Goal: Task Accomplishment & Management: Manage account settings

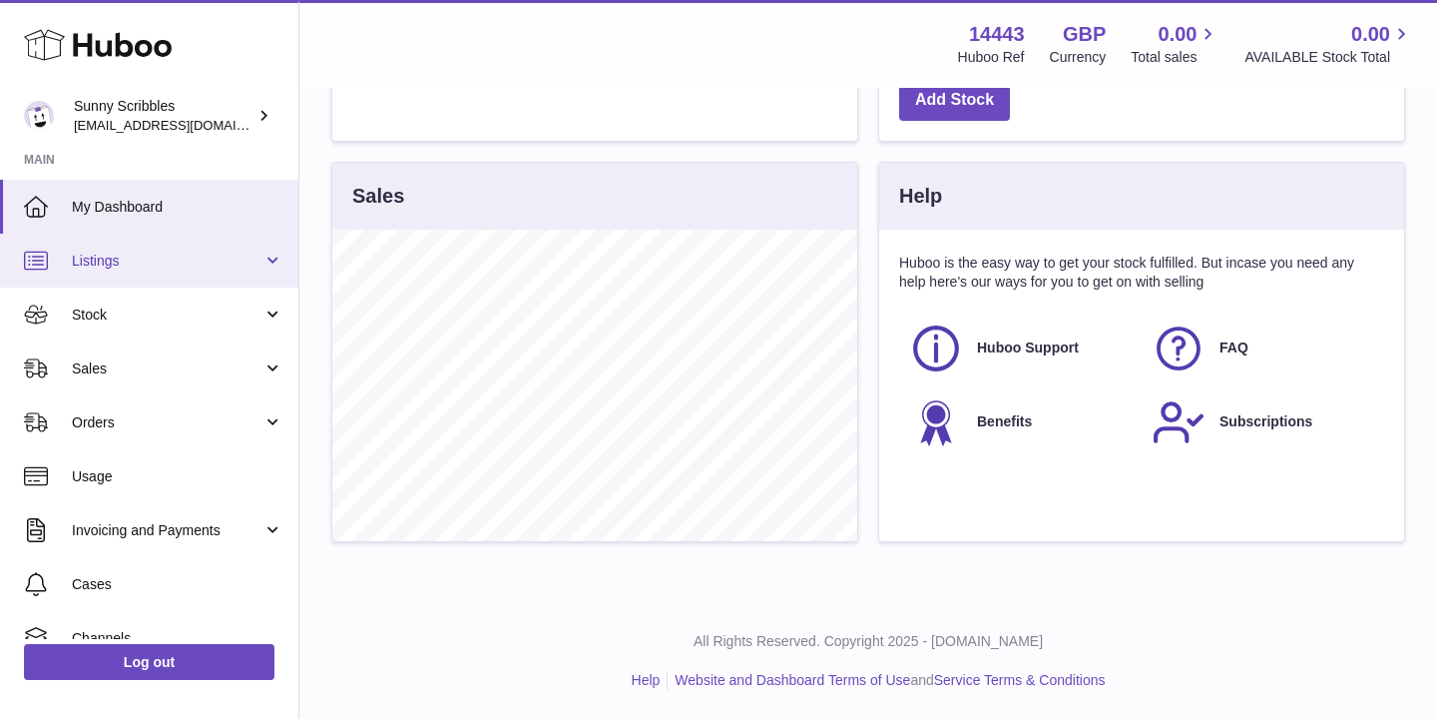
click at [270, 260] on link "Listings" at bounding box center [149, 261] width 298 height 54
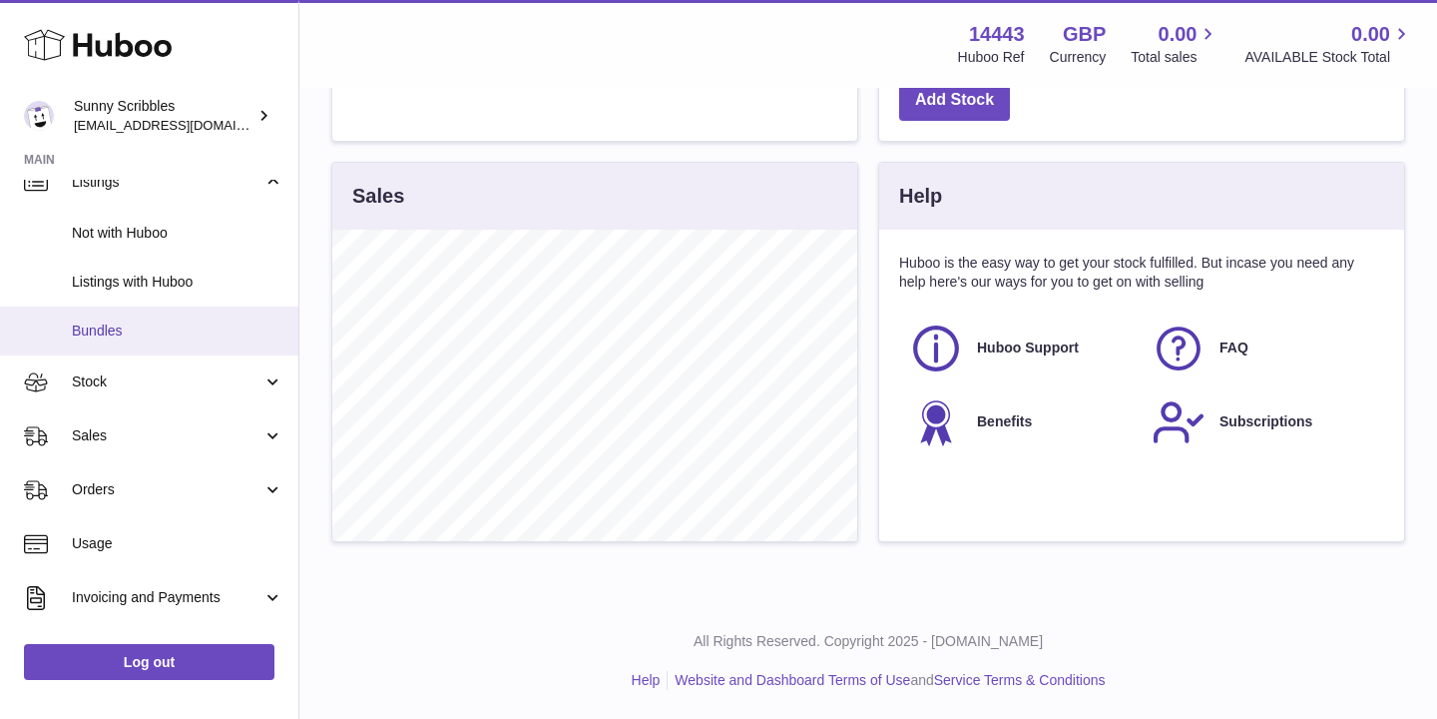
scroll to position [81, 0]
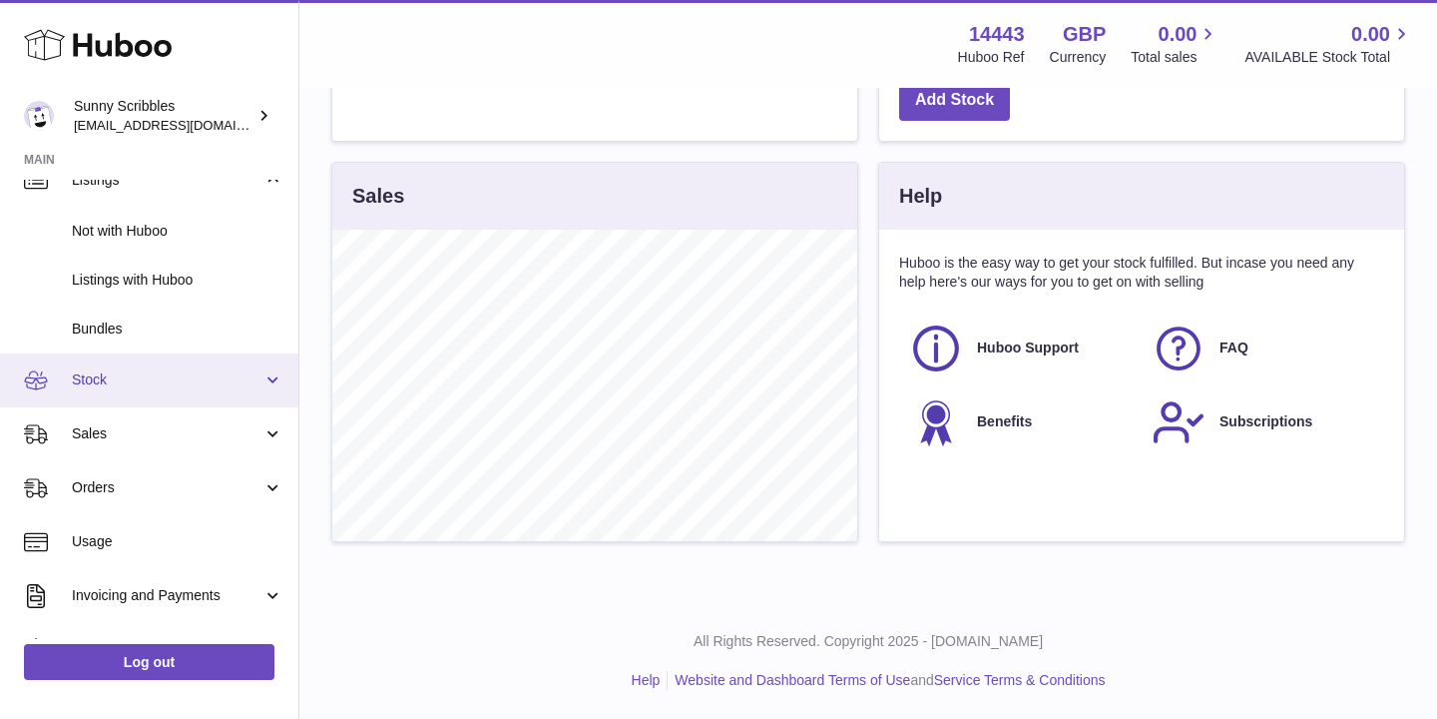
click at [271, 378] on link "Stock" at bounding box center [149, 380] width 298 height 54
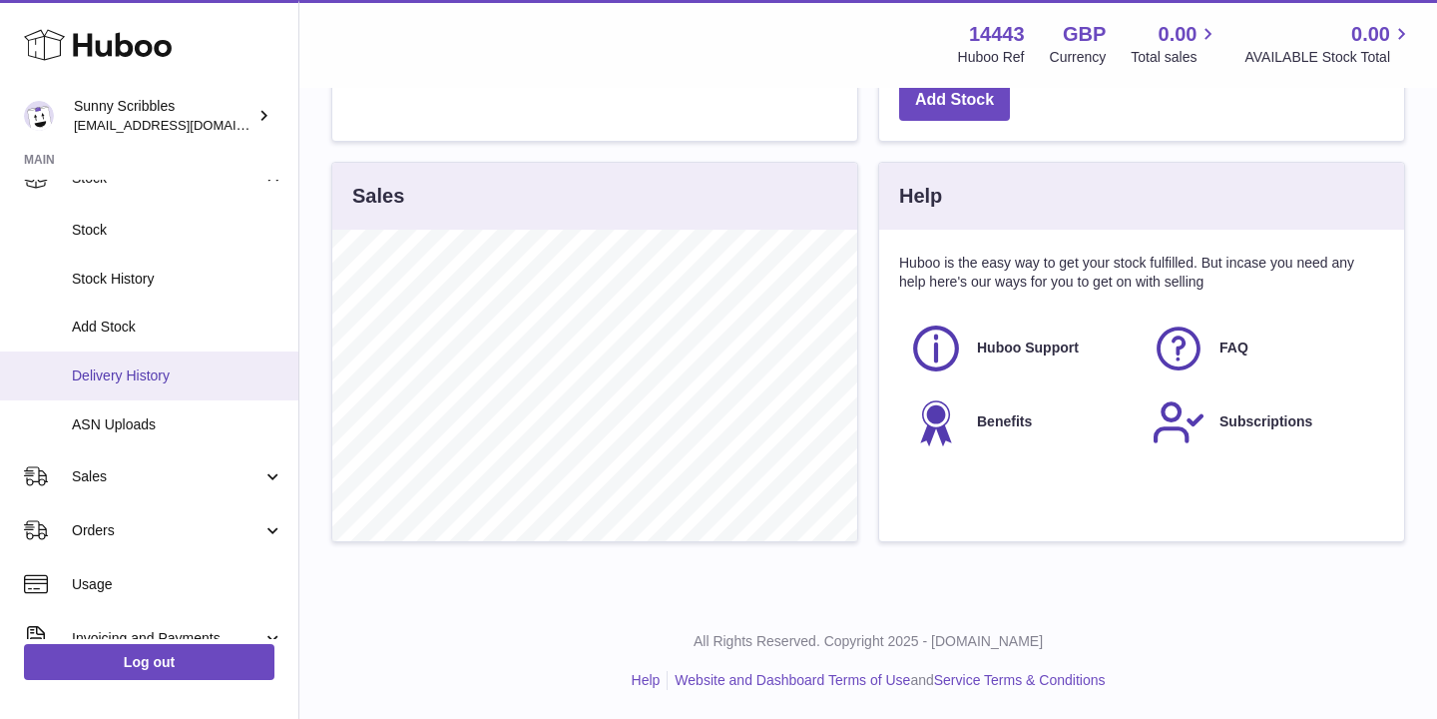
scroll to position [314, 0]
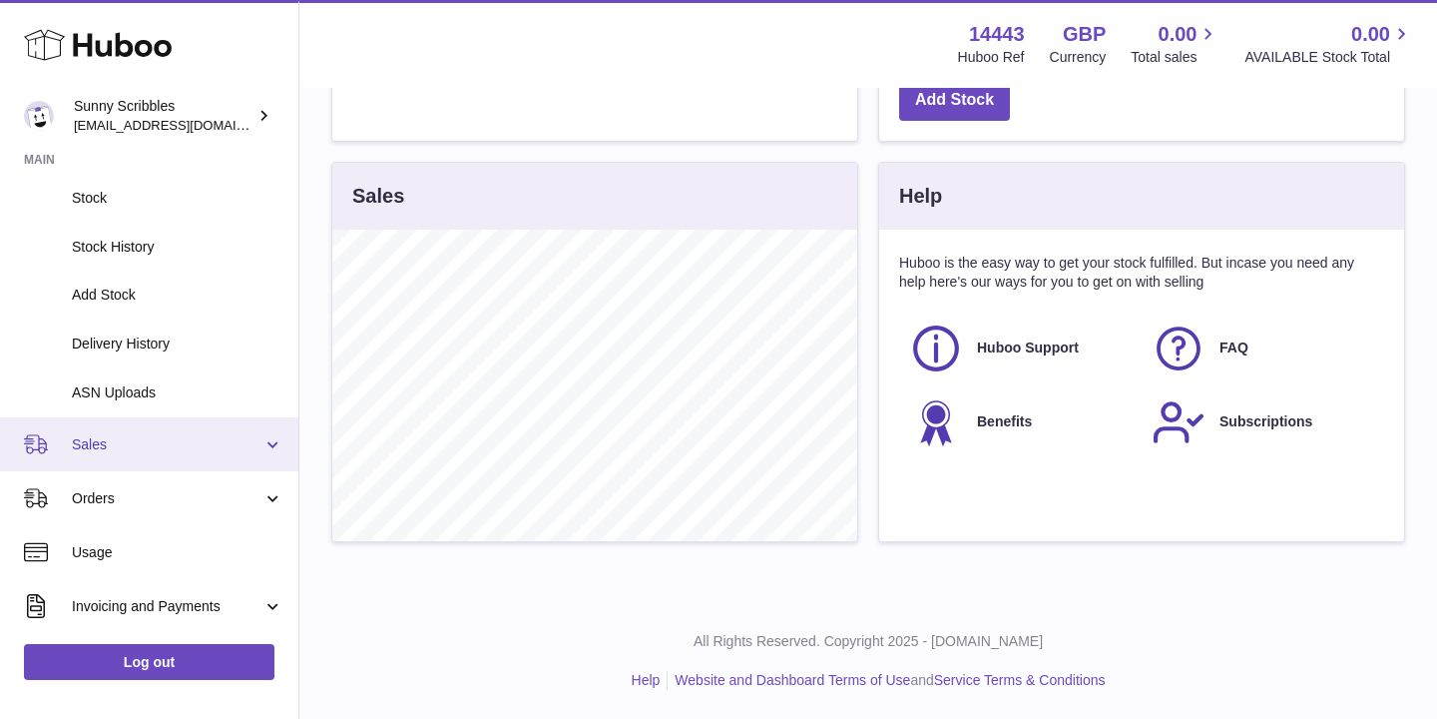
click at [272, 443] on link "Sales" at bounding box center [149, 444] width 298 height 54
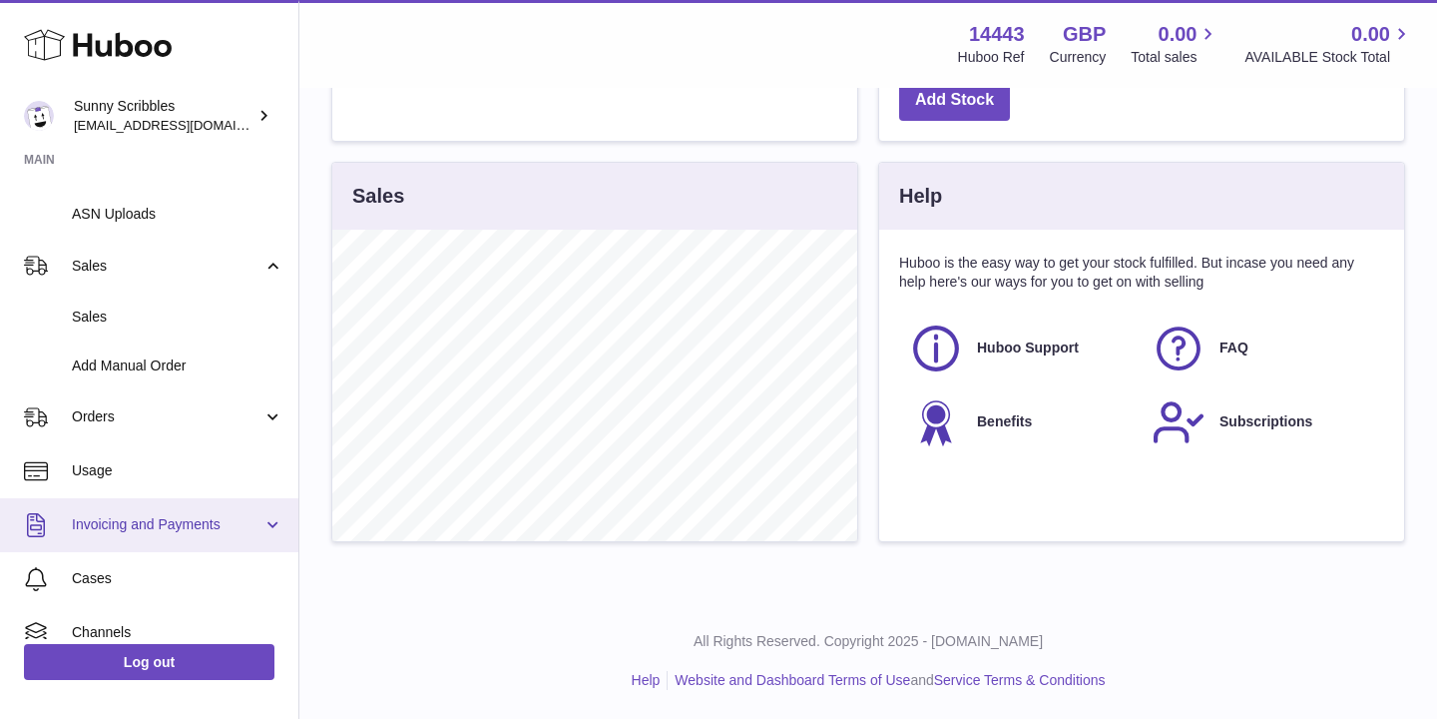
scroll to position [507, 0]
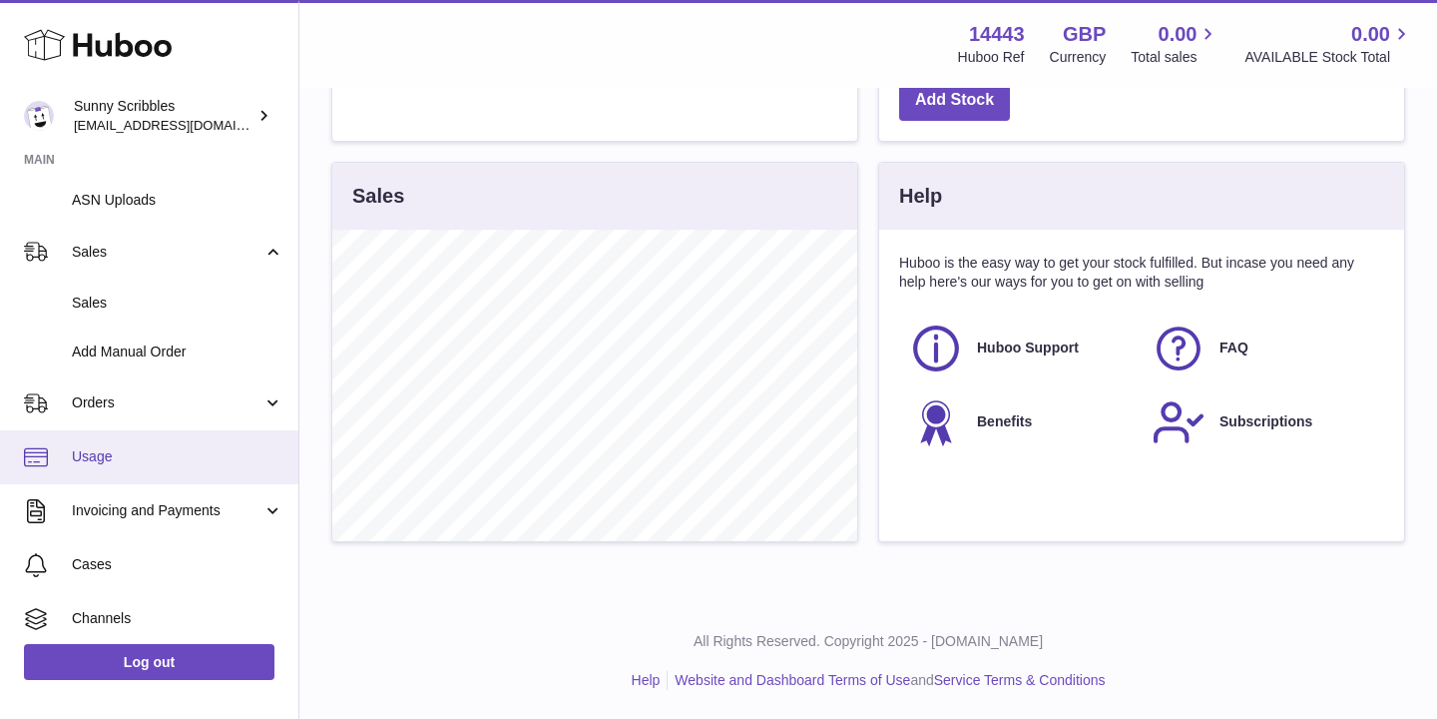
click at [200, 471] on link "Usage" at bounding box center [149, 457] width 298 height 54
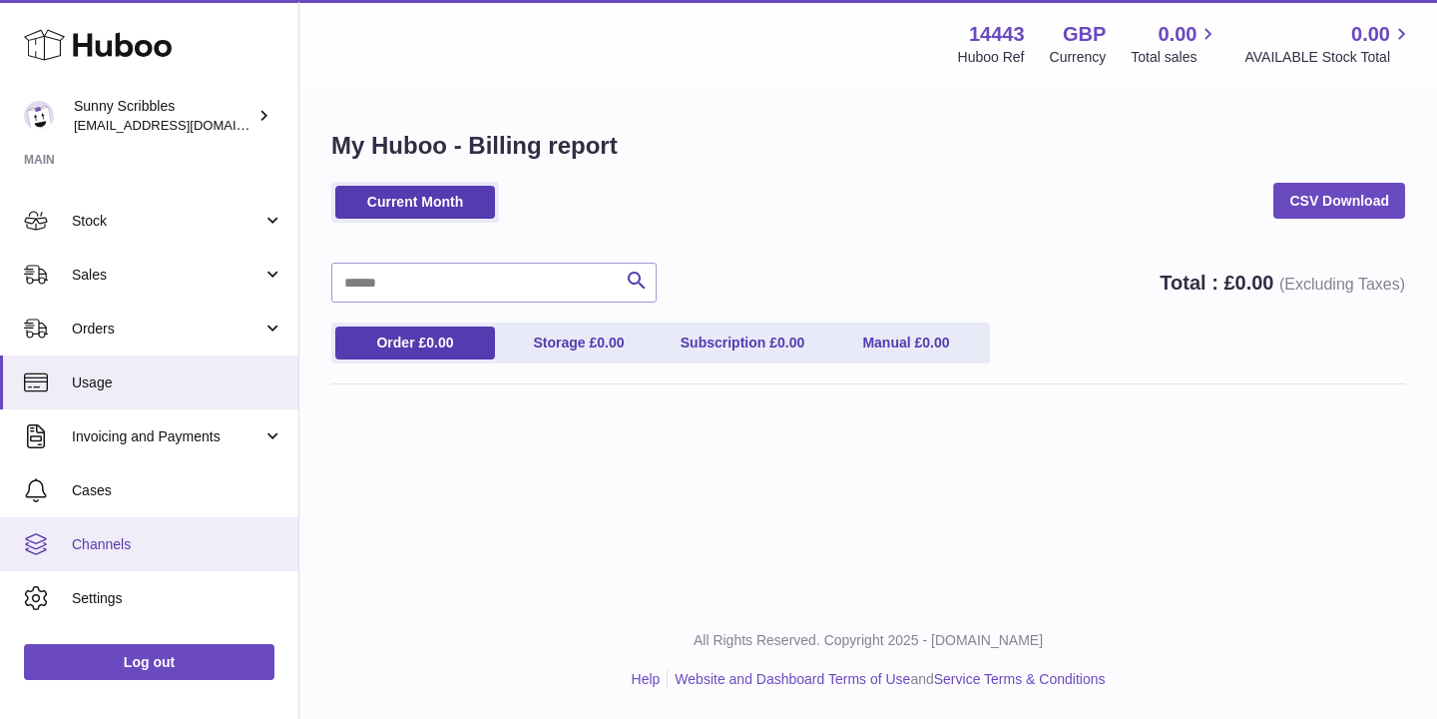
scroll to position [134, 0]
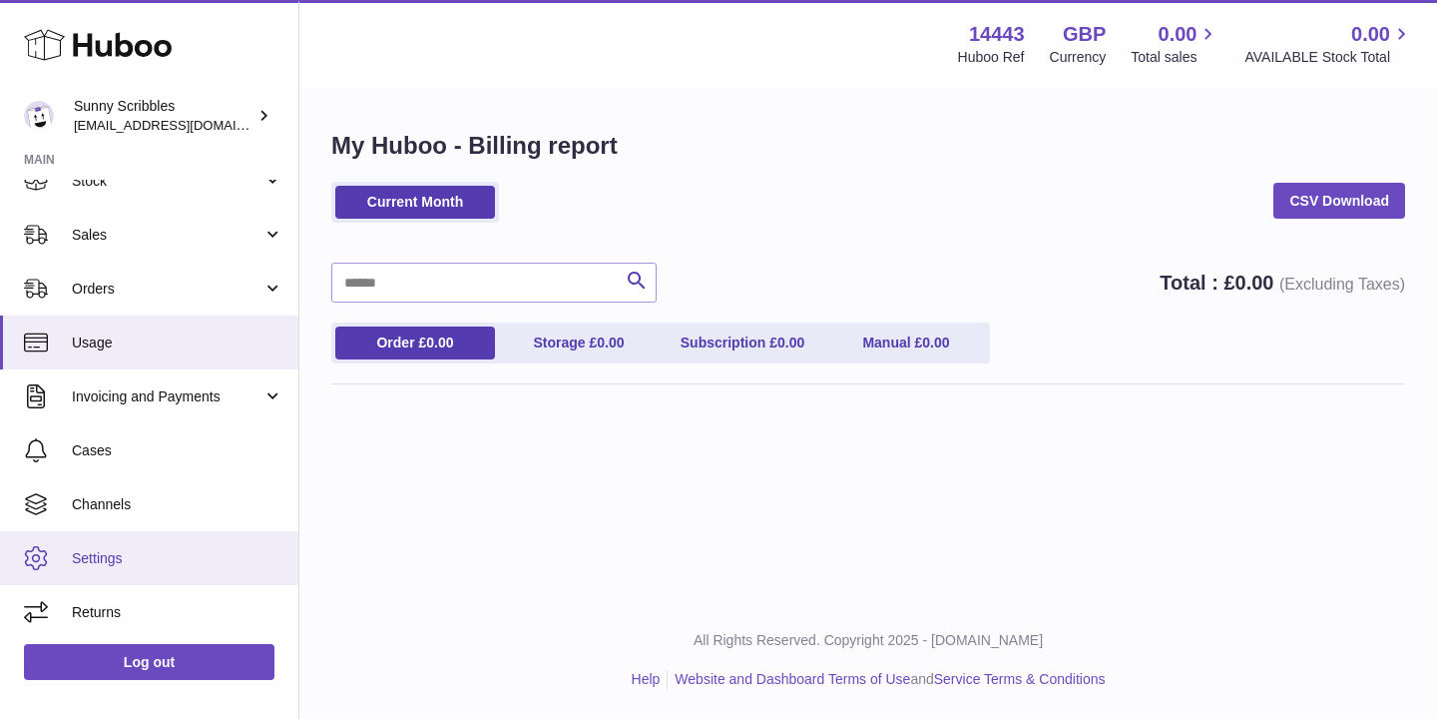
click at [180, 561] on span "Settings" at bounding box center [178, 558] width 212 height 19
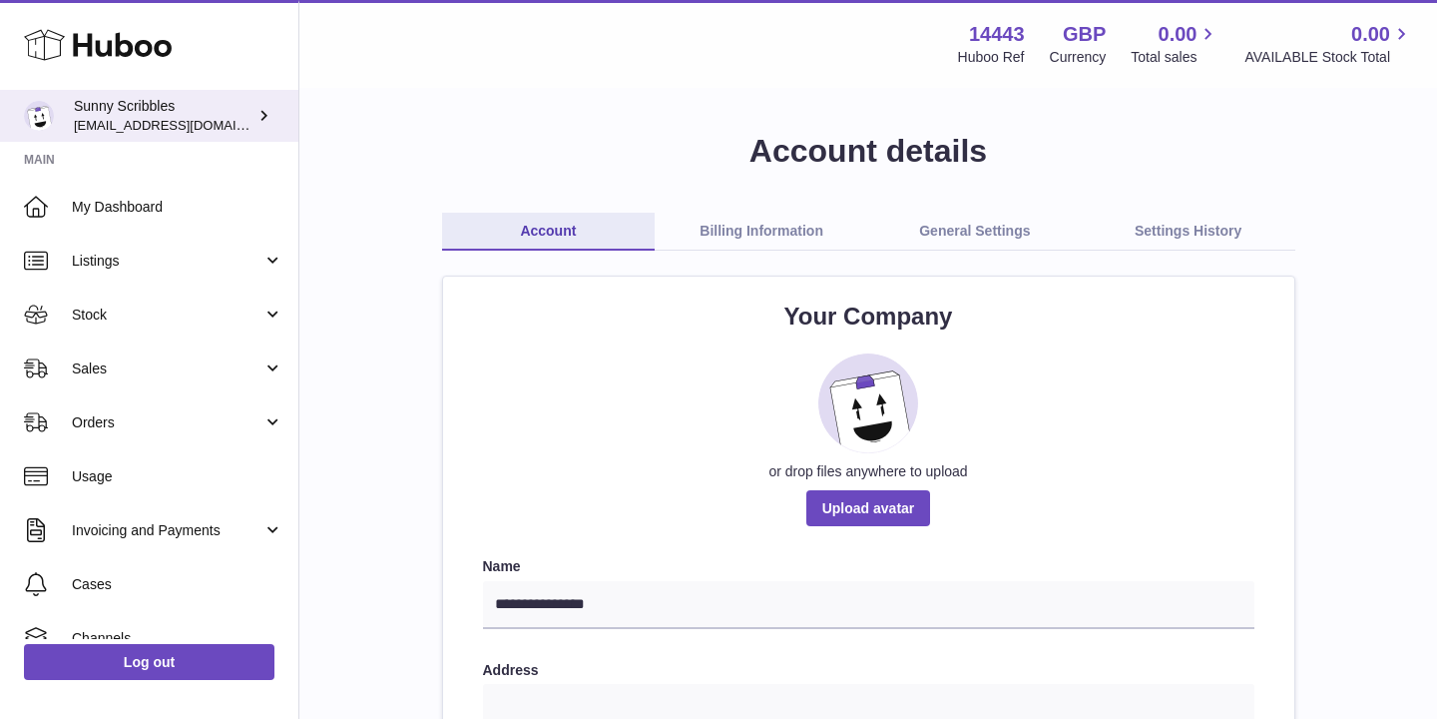
click at [133, 112] on div "Sunny Scribbles bemanager811@gmail.com" at bounding box center [164, 116] width 180 height 38
click at [138, 45] on use at bounding box center [98, 45] width 148 height 31
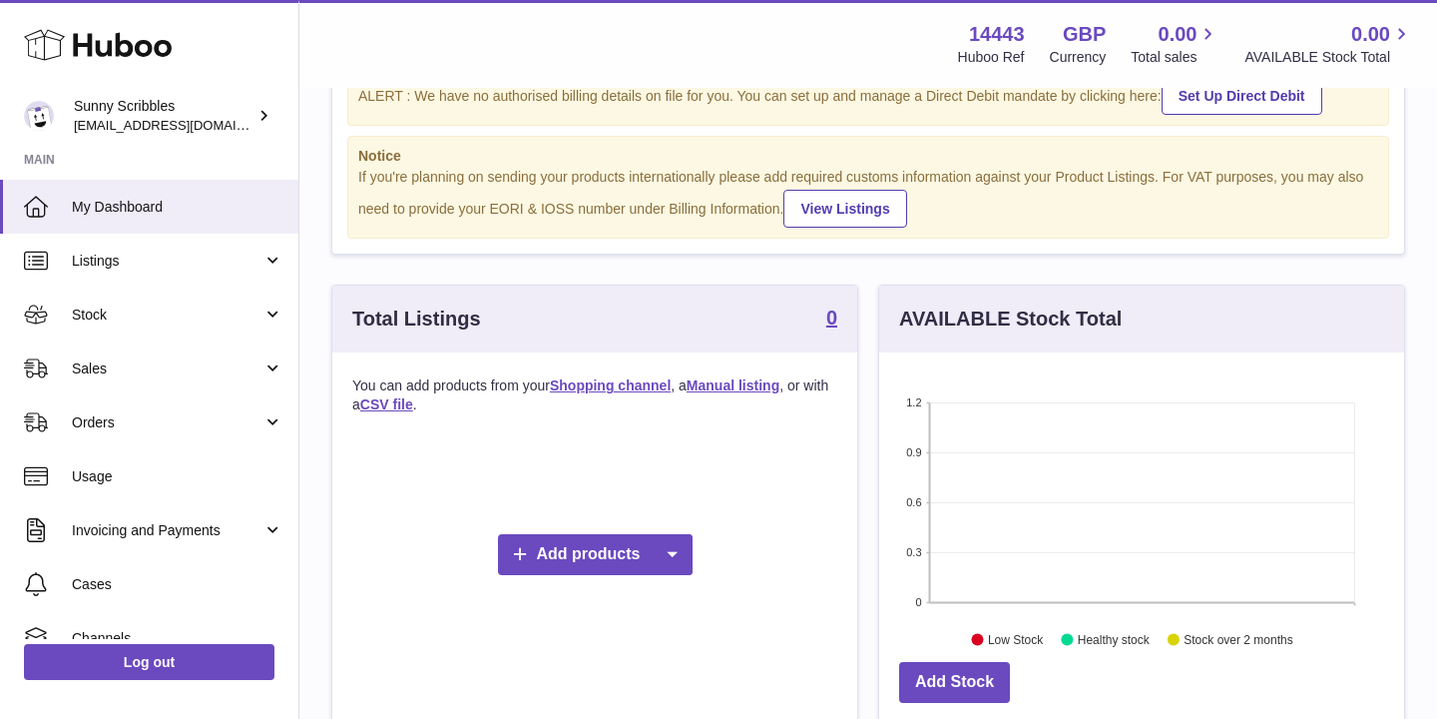
scroll to position [110, 0]
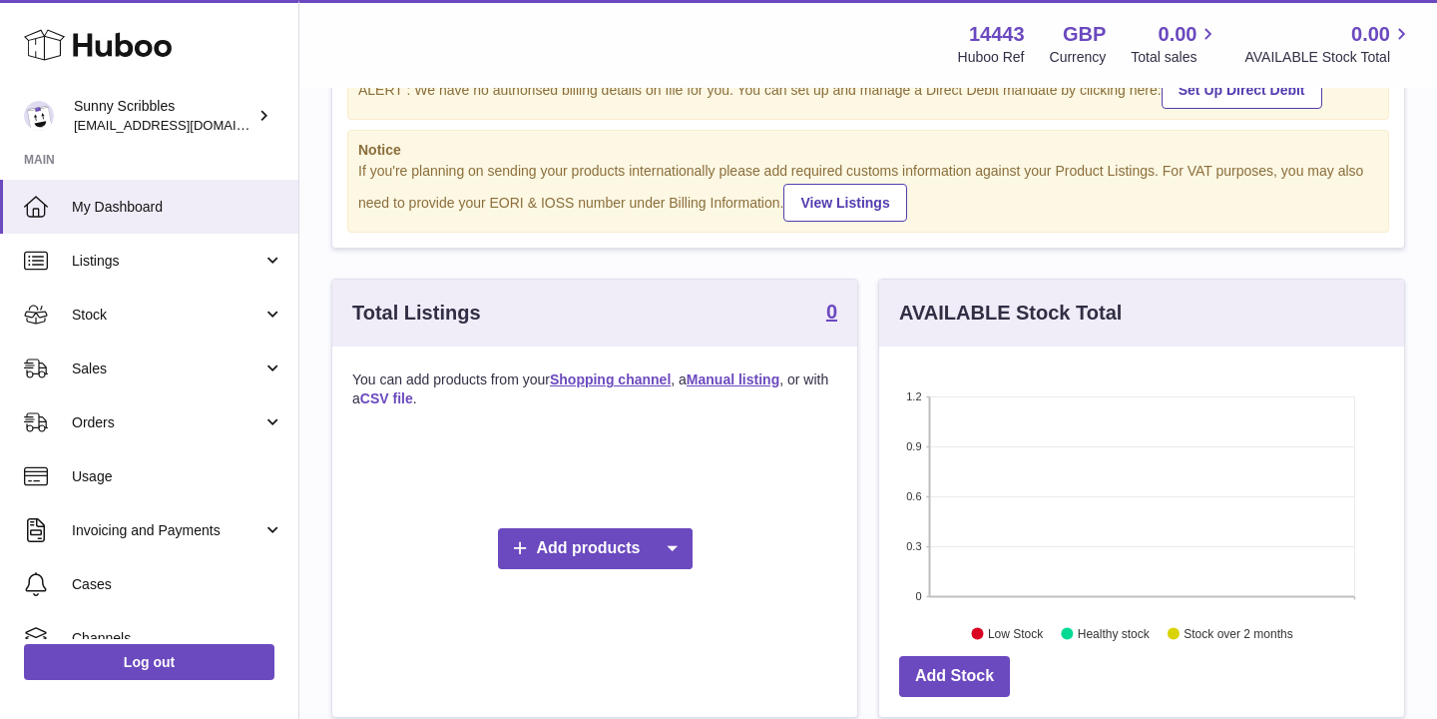
click at [391, 400] on link "CSV file" at bounding box center [386, 398] width 53 height 16
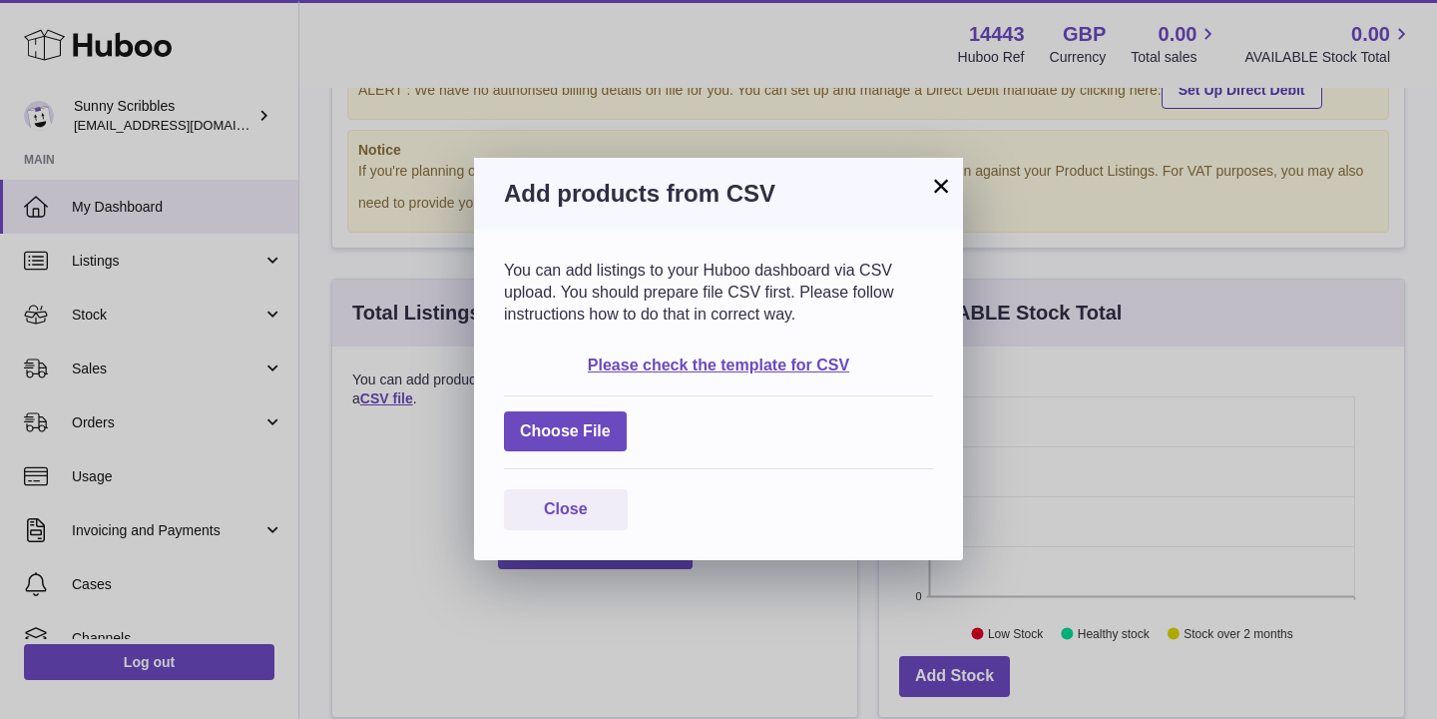
click at [939, 187] on button "×" at bounding box center [941, 186] width 24 height 24
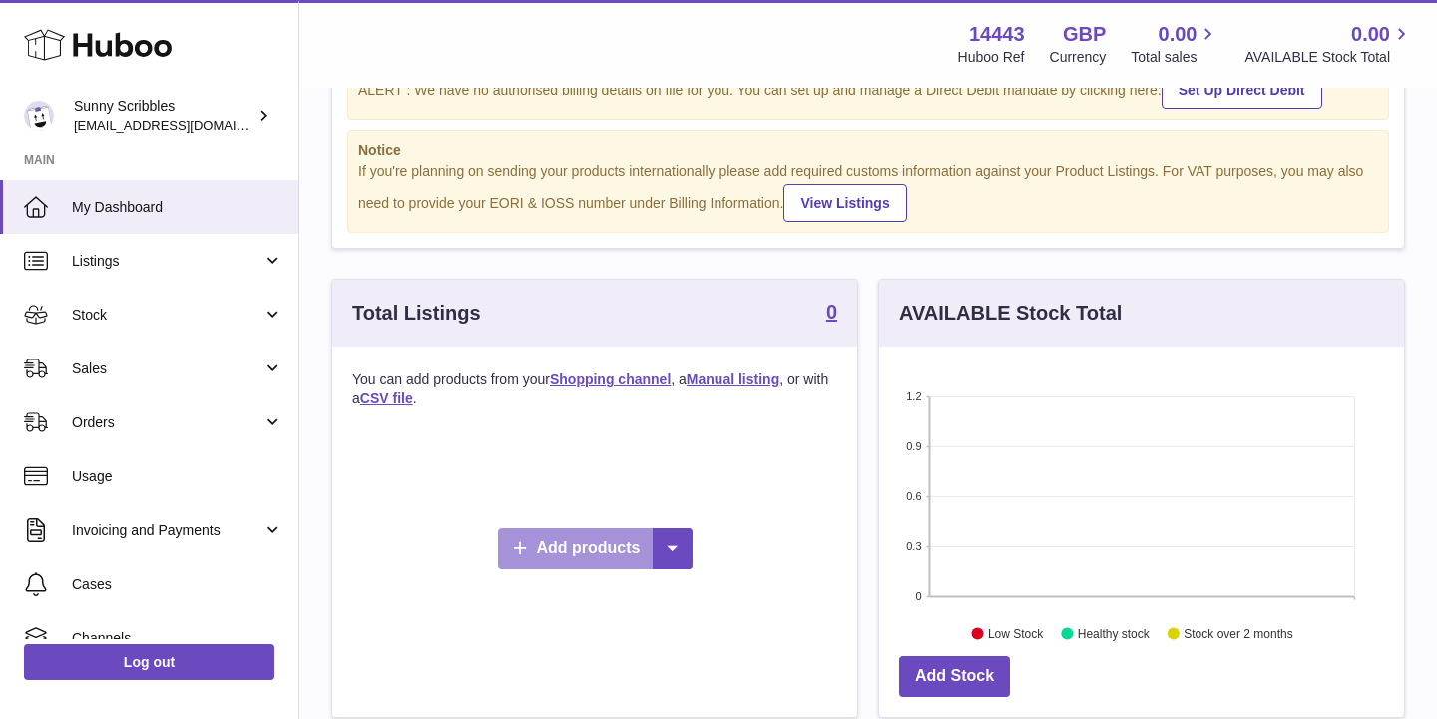
click at [640, 549] on link "Add products" at bounding box center [595, 548] width 195 height 41
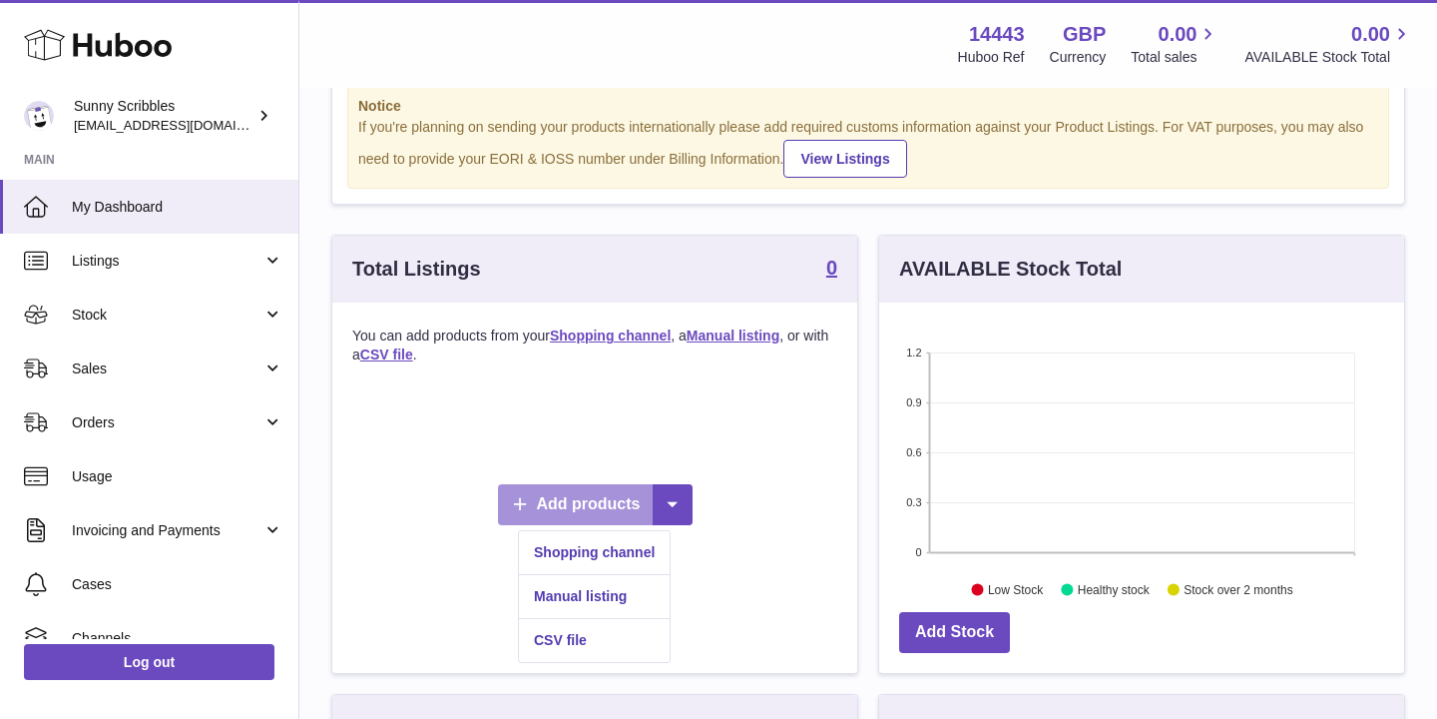
scroll to position [185, 0]
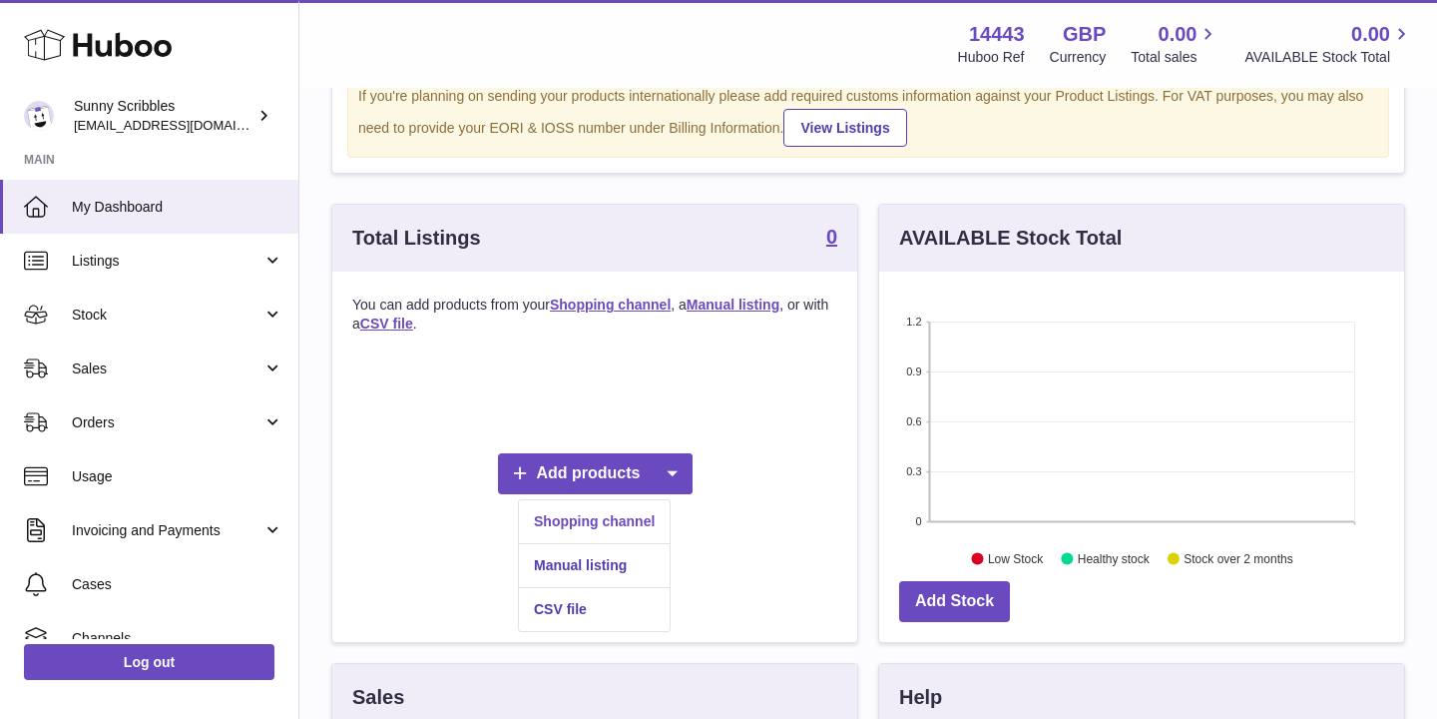
click at [599, 526] on link "Shopping channel" at bounding box center [594, 521] width 151 height 43
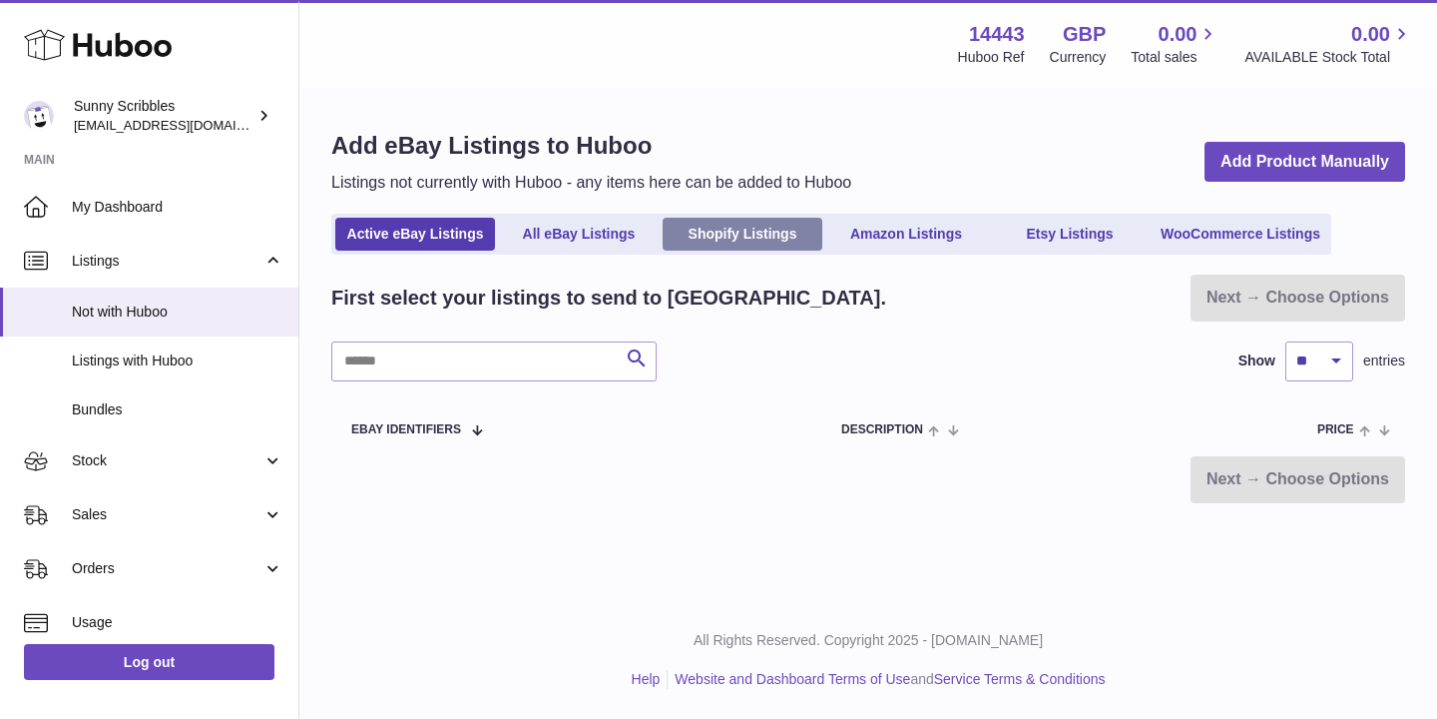
click at [735, 237] on link "Shopify Listings" at bounding box center [743, 234] width 160 height 33
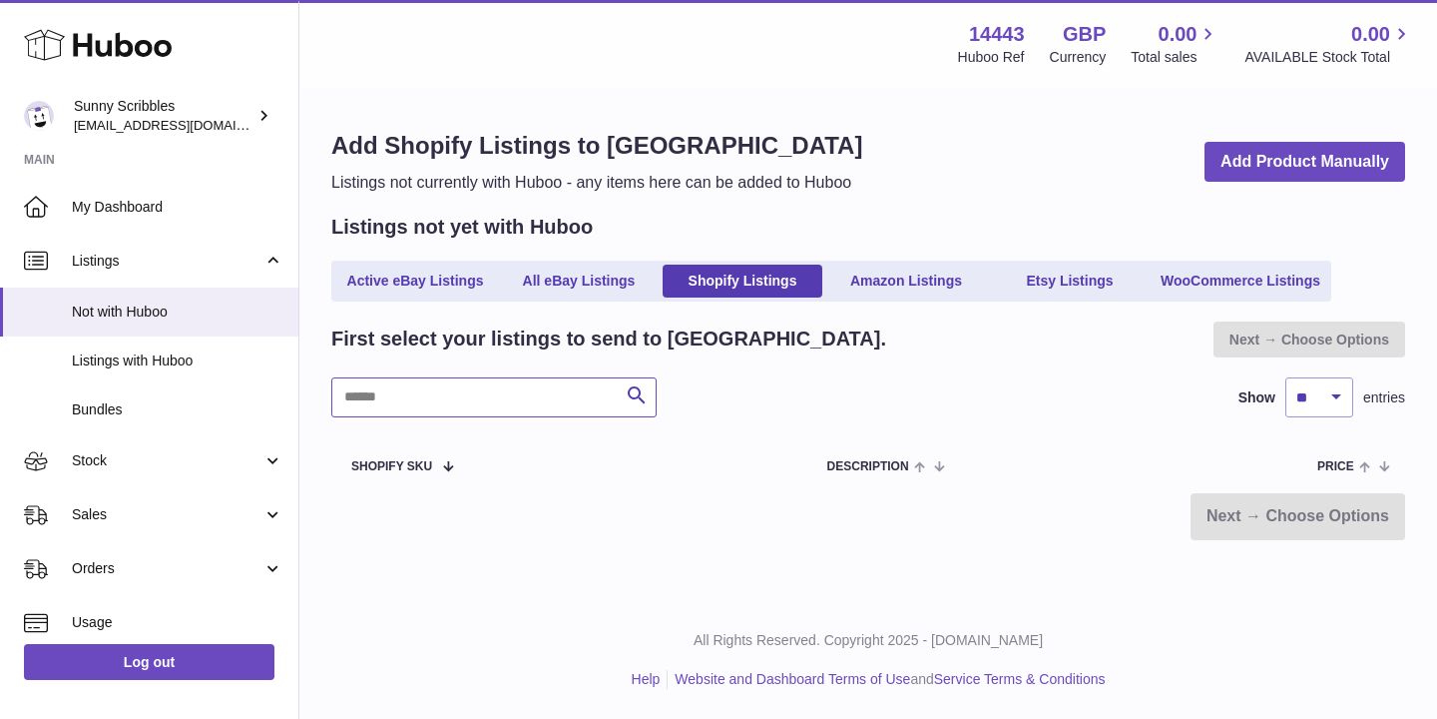
click at [480, 411] on input "text" at bounding box center [493, 397] width 325 height 40
type input "*"
click at [432, 469] on span at bounding box center [440, 465] width 17 height 16
click at [186, 64] on div "Huboo" at bounding box center [149, 46] width 298 height 87
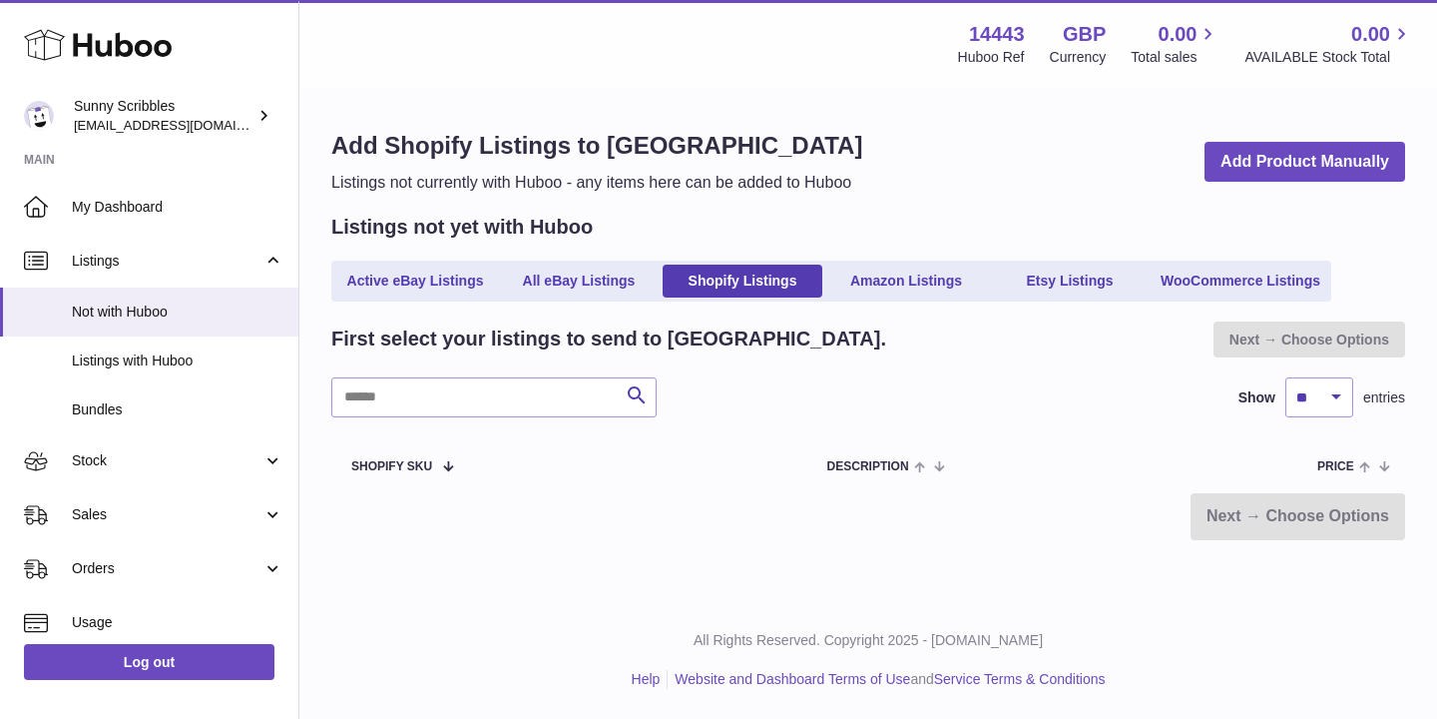
click at [159, 50] on use at bounding box center [98, 45] width 148 height 31
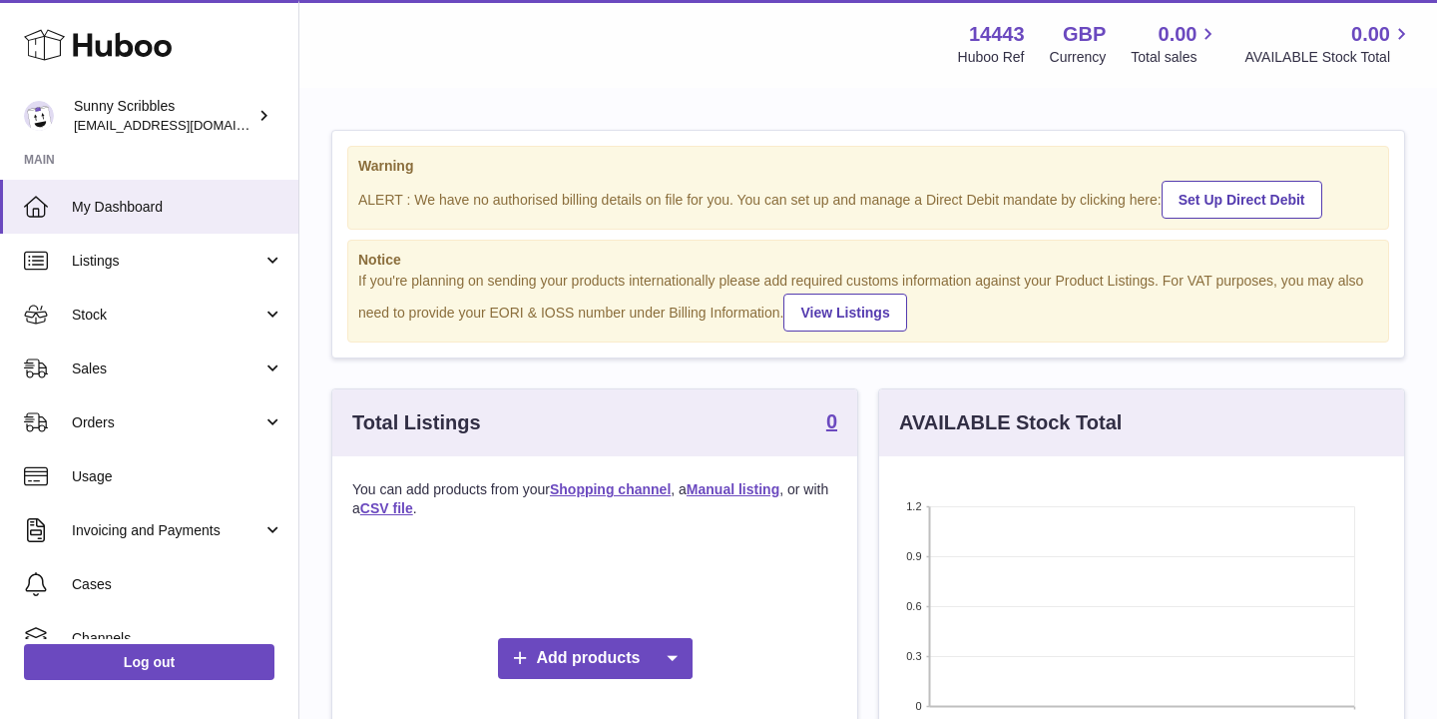
scroll to position [311, 525]
click at [865, 313] on link "View Listings" at bounding box center [844, 312] width 123 height 38
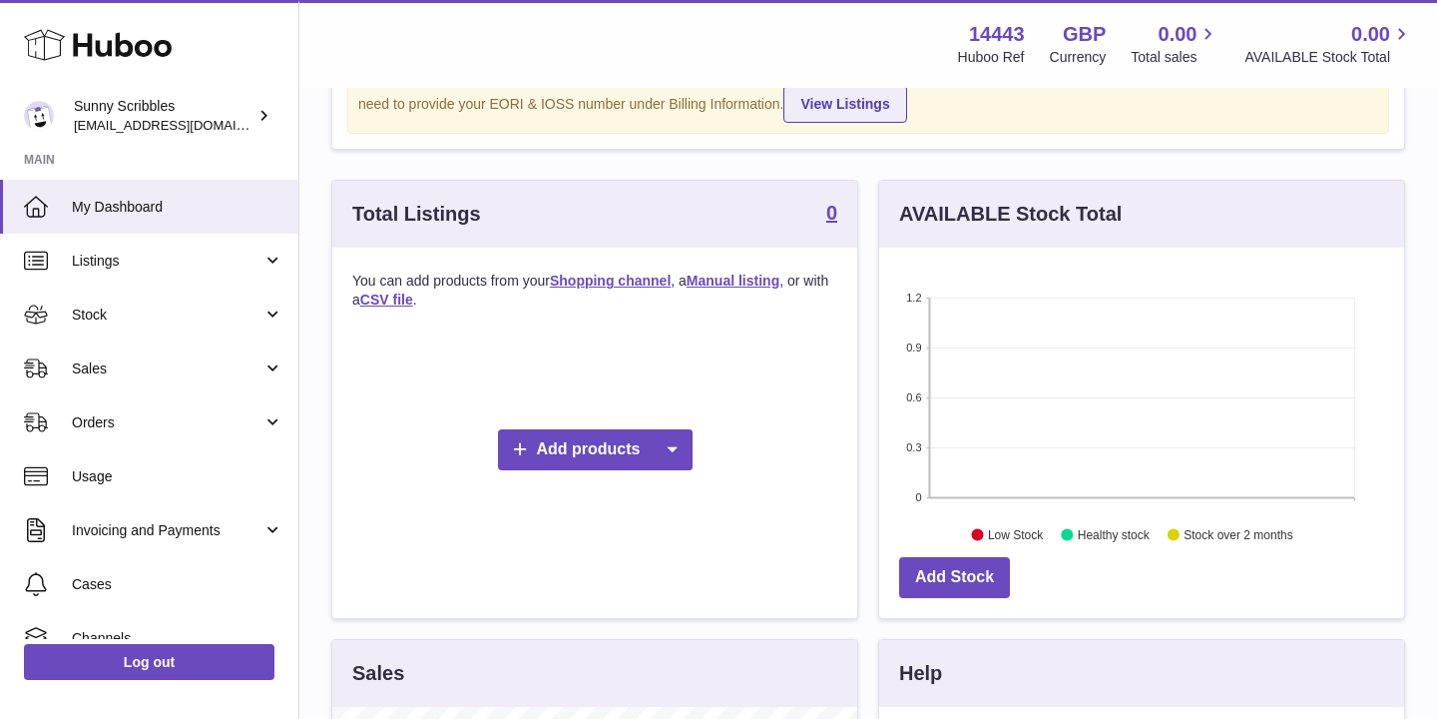
scroll to position [217, 0]
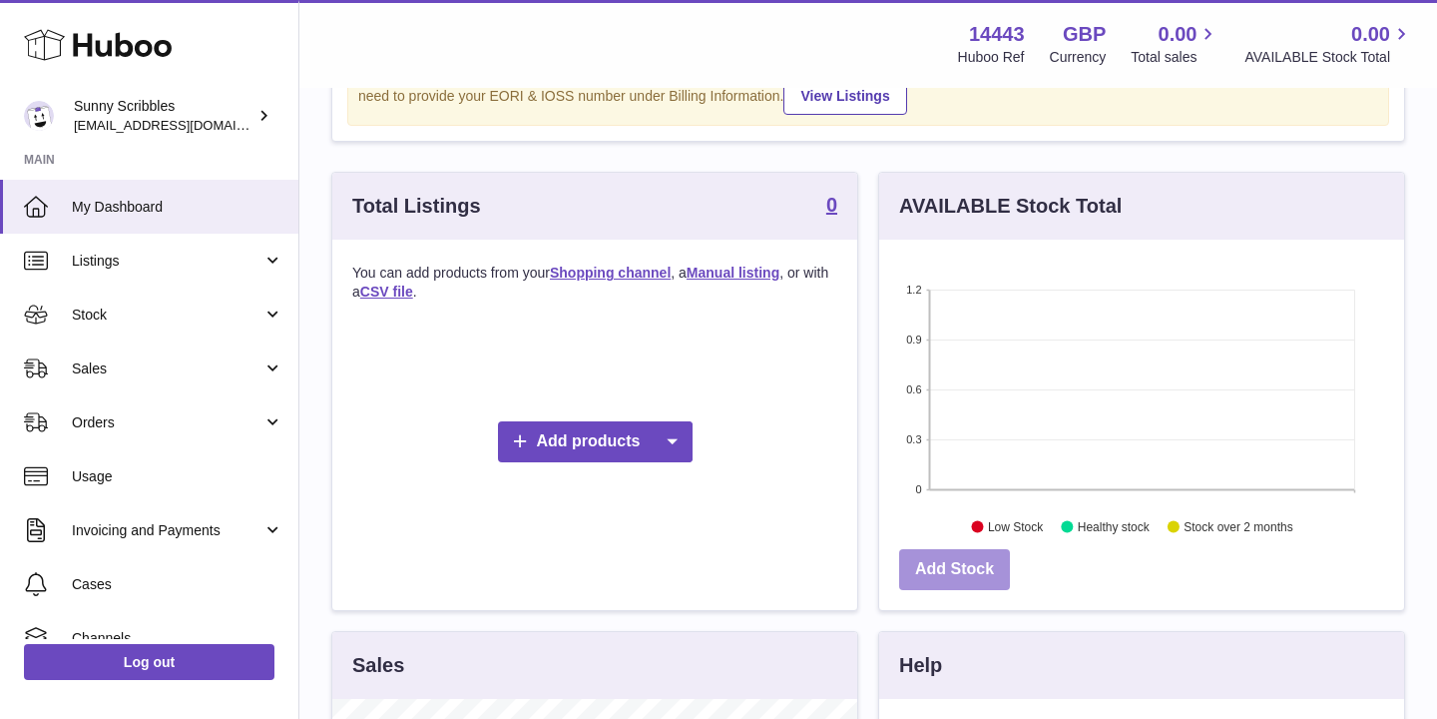
click at [947, 569] on link "Add Stock" at bounding box center [954, 569] width 111 height 41
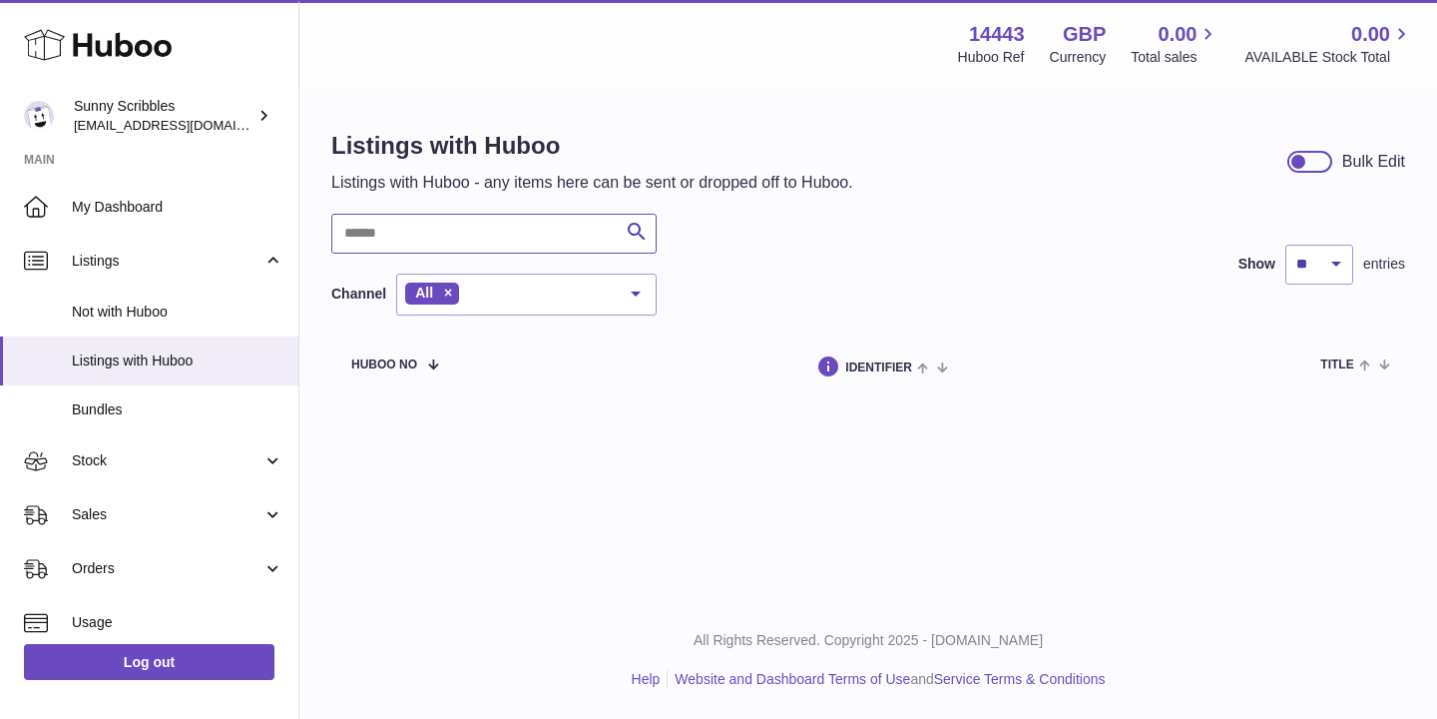
click at [455, 228] on input "text" at bounding box center [493, 234] width 325 height 40
click at [127, 49] on icon at bounding box center [98, 45] width 148 height 40
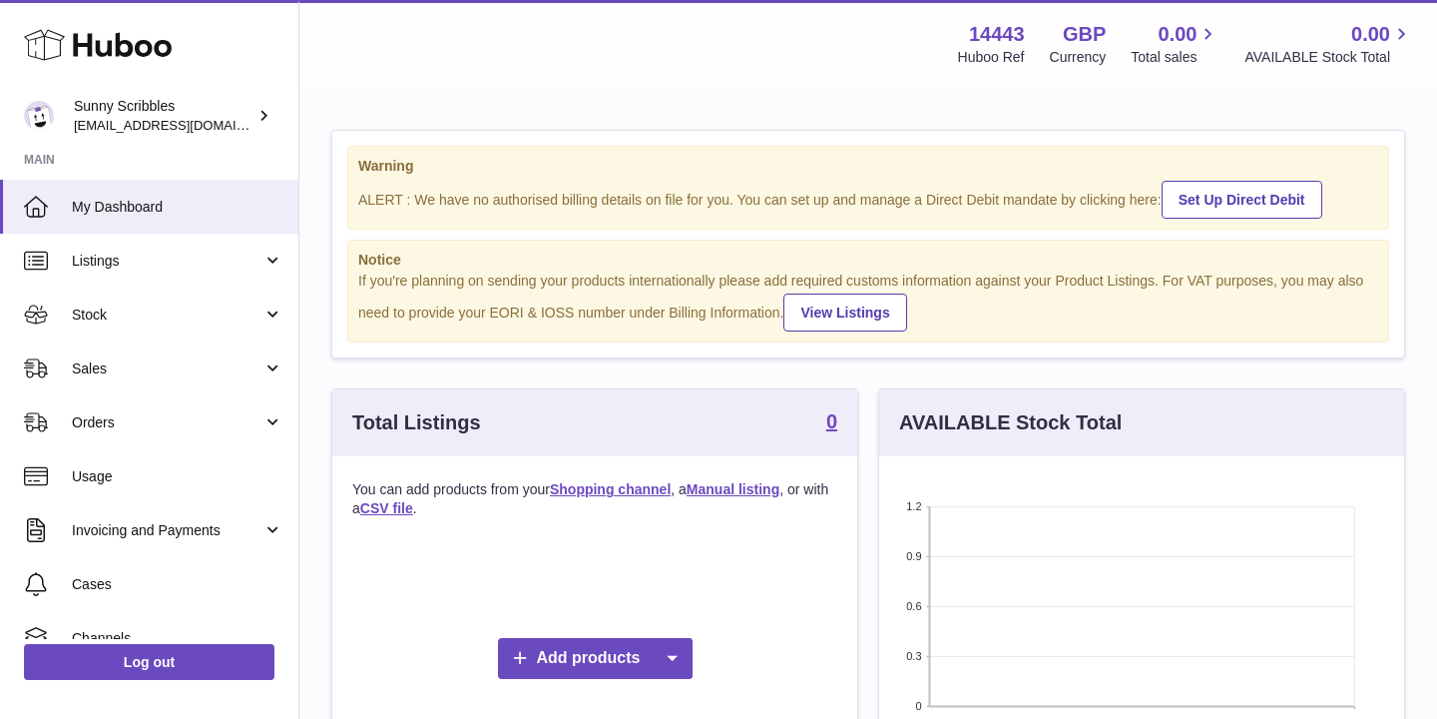
scroll to position [311, 525]
click at [1256, 204] on link "Set Up Direct Debit" at bounding box center [1242, 200] width 161 height 38
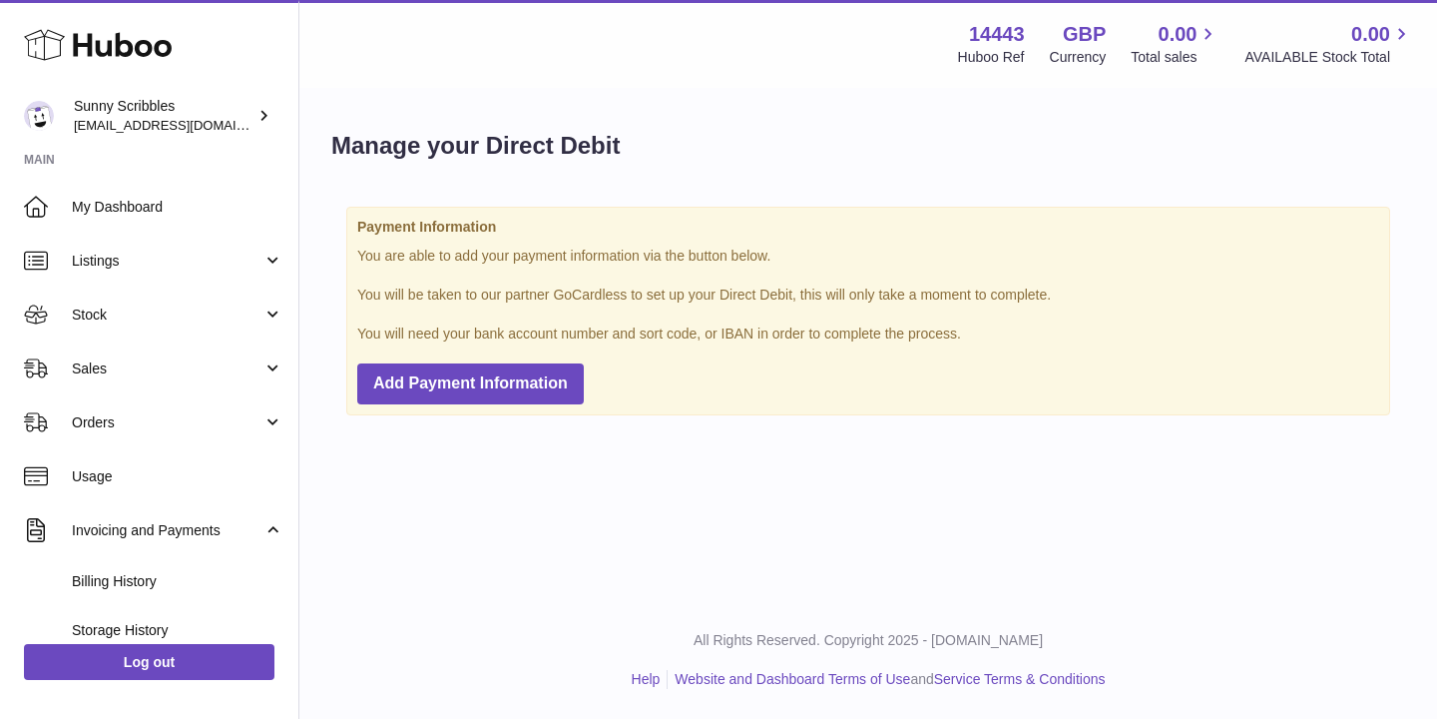
click at [732, 352] on div "Payment Information You are able to add your payment information via the button…" at bounding box center [868, 311] width 1044 height 208
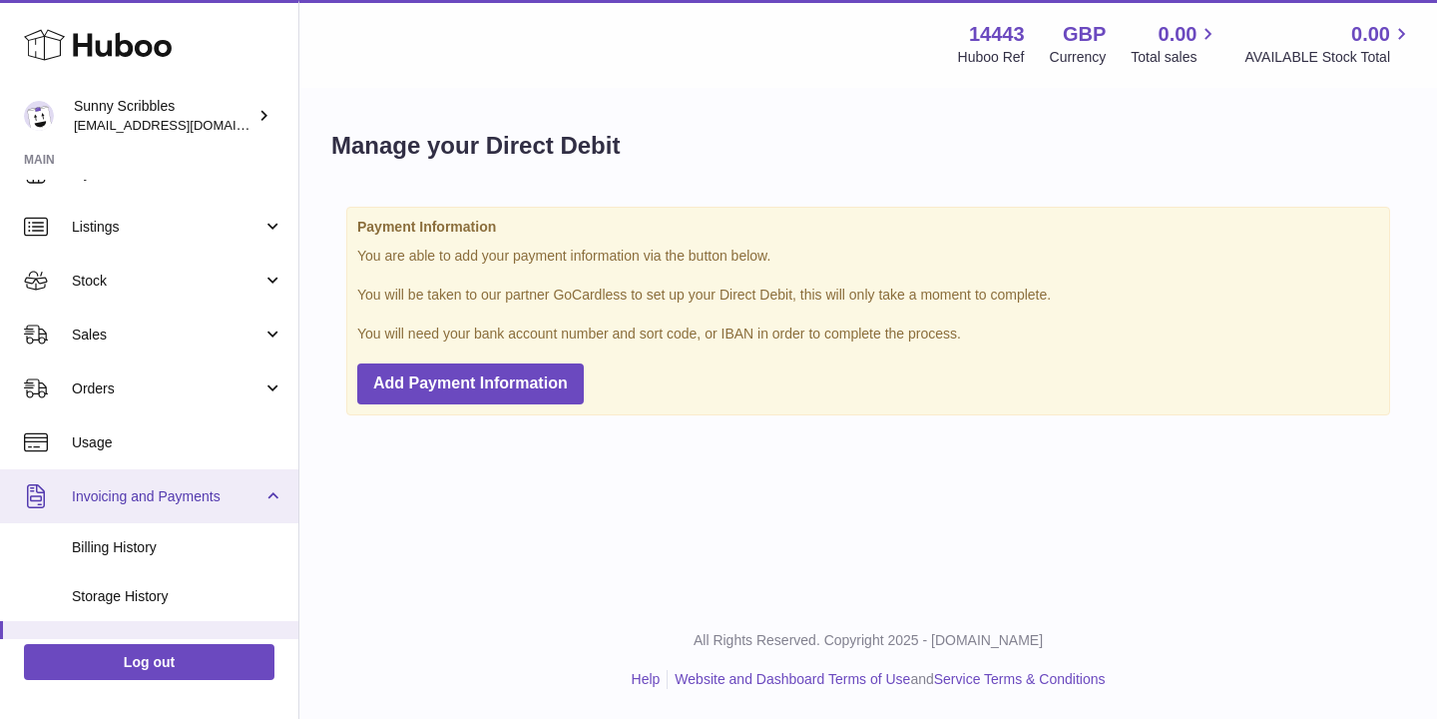
click at [229, 508] on link "Invoicing and Payments" at bounding box center [149, 496] width 298 height 54
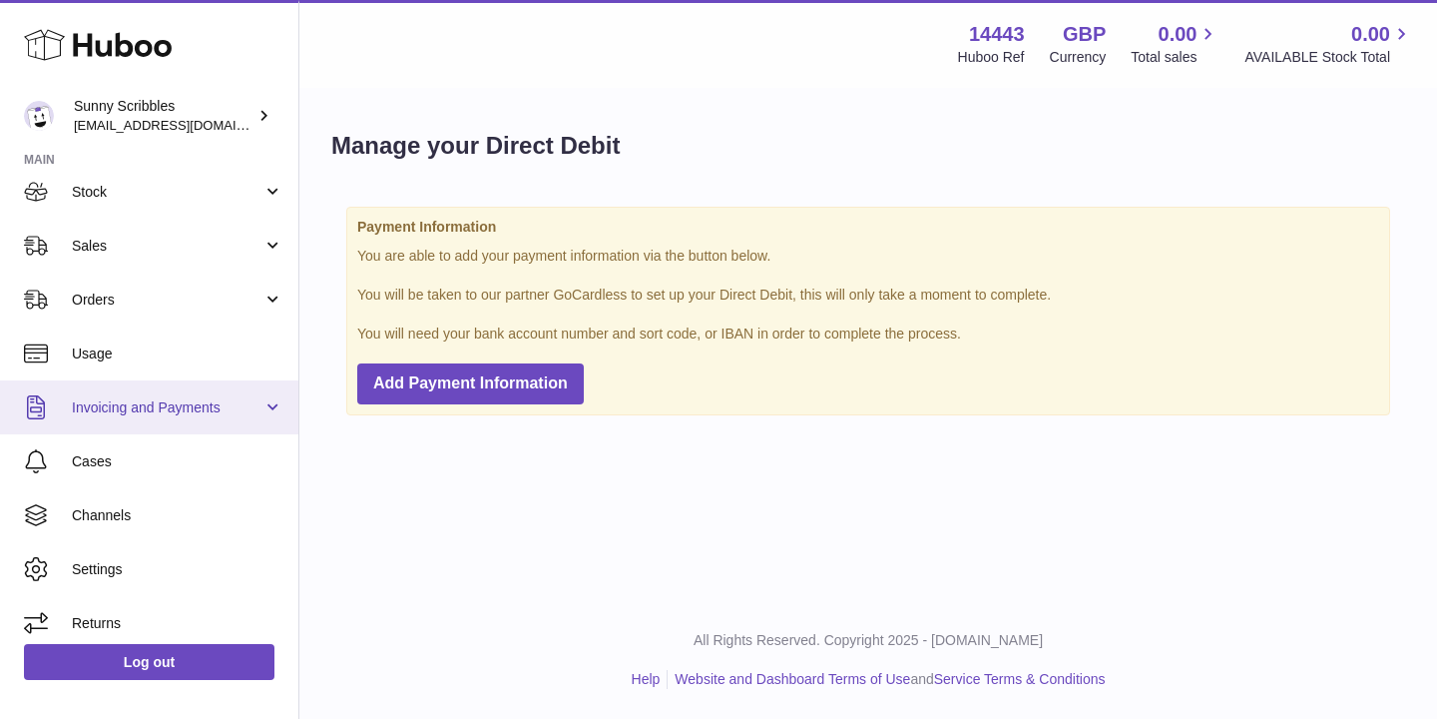
scroll to position [134, 0]
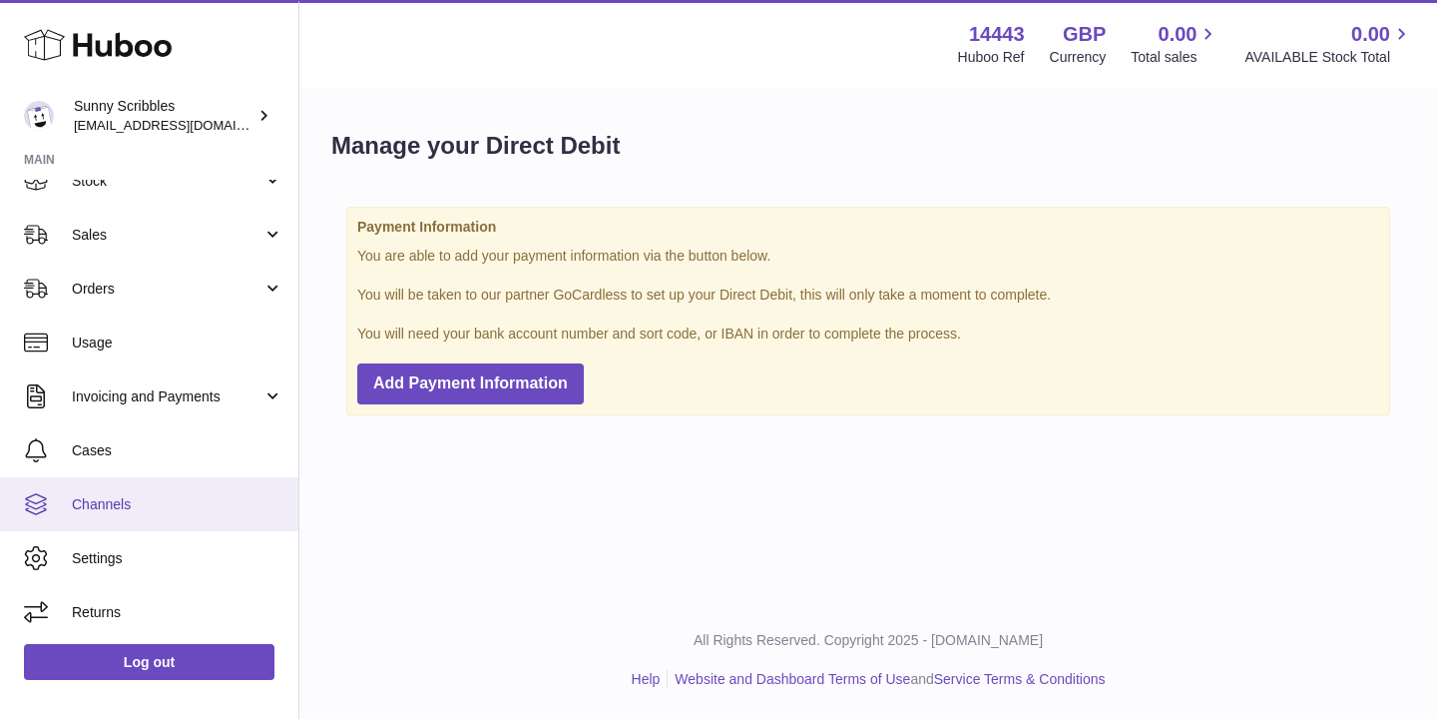
click at [129, 512] on span "Channels" at bounding box center [178, 504] width 212 height 19
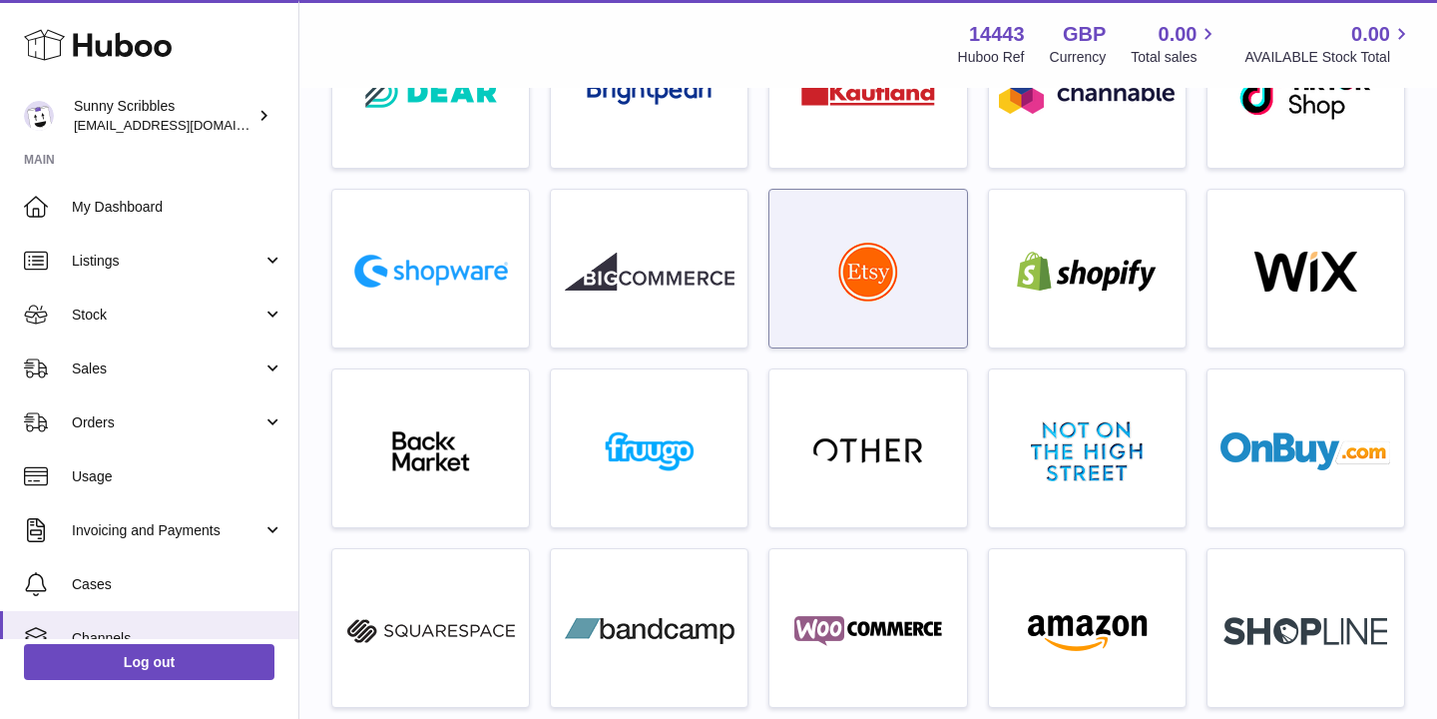
scroll to position [356, 0]
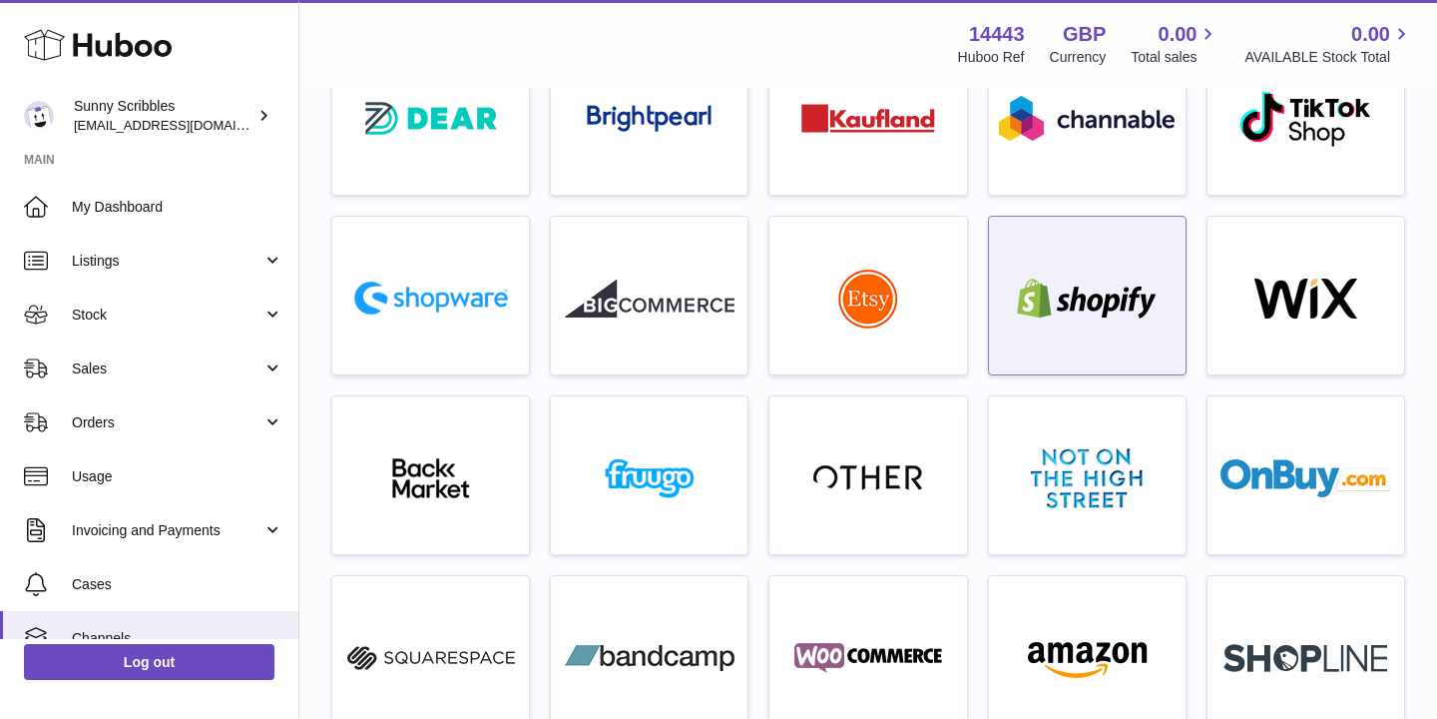
click at [1019, 326] on div at bounding box center [1087, 301] width 177 height 128
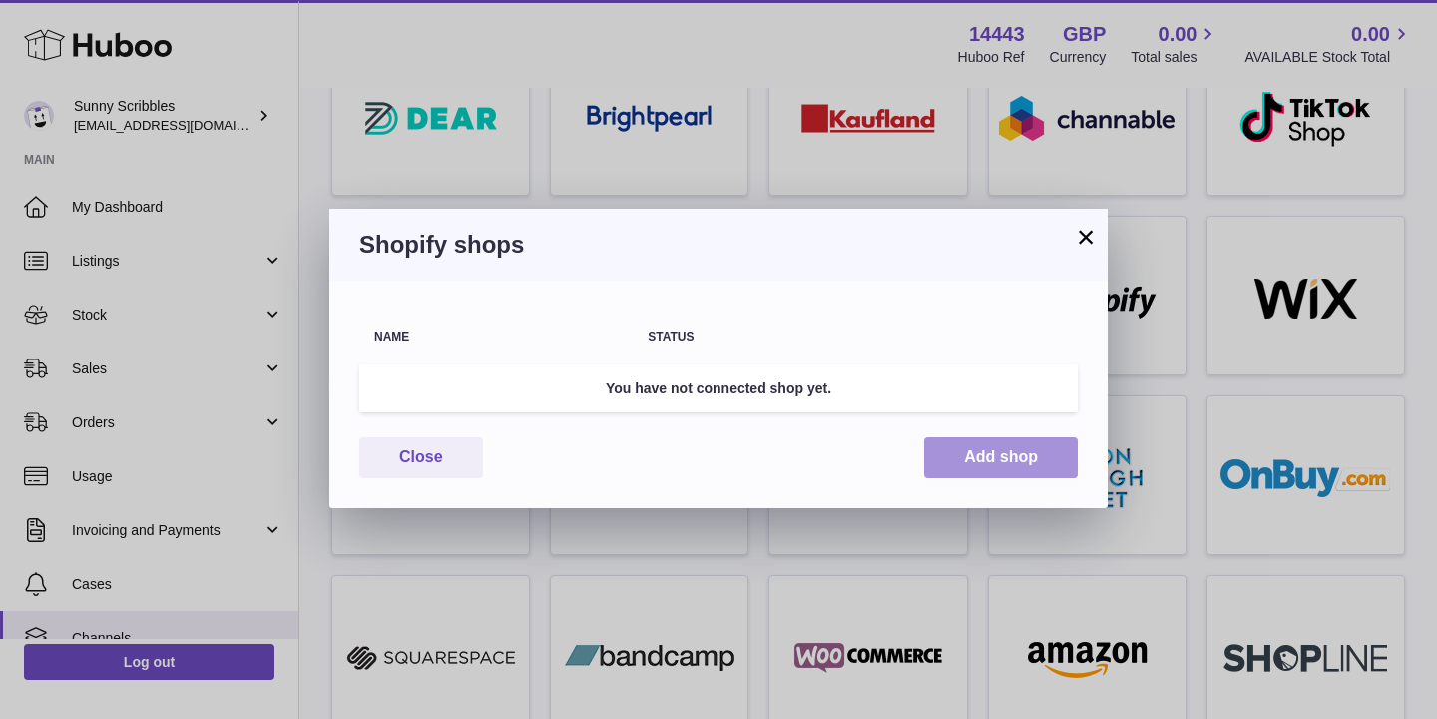
click at [981, 456] on button "Add shop" at bounding box center [1001, 457] width 154 height 41
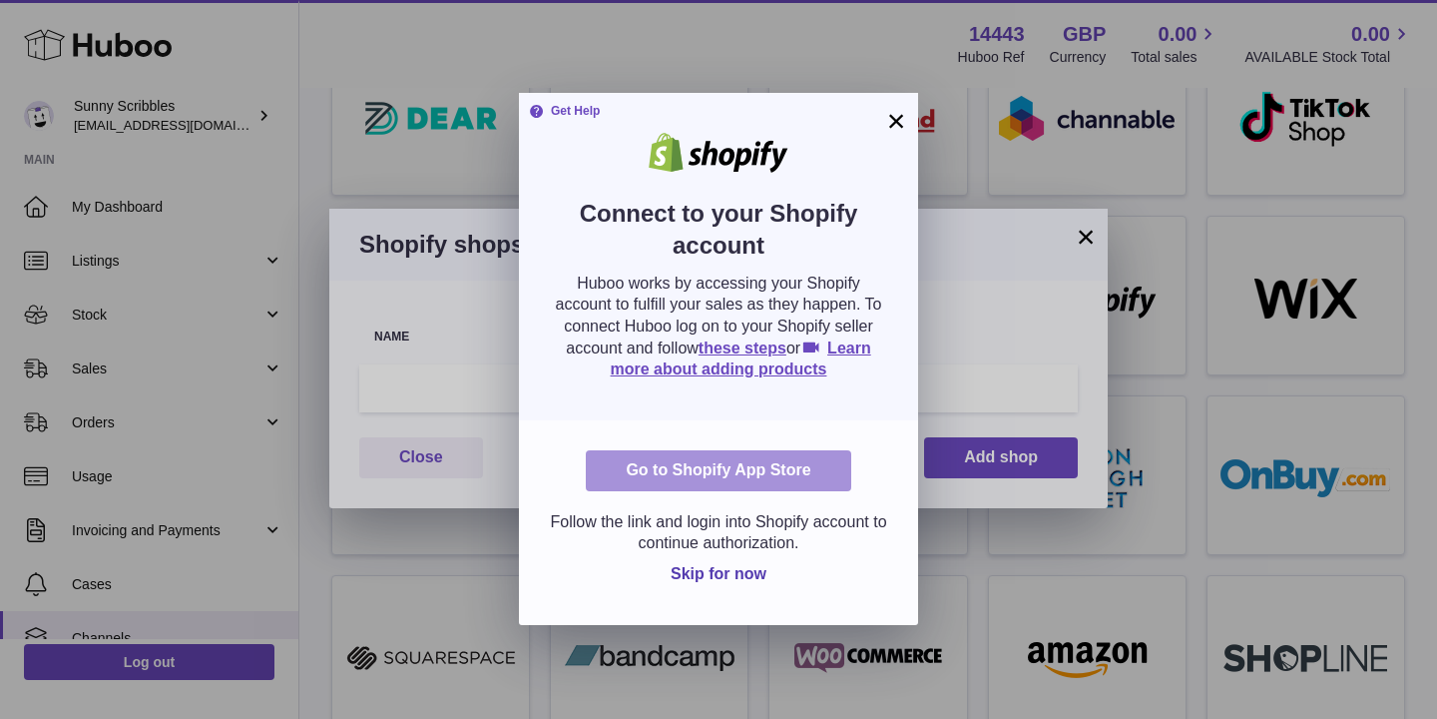
click at [721, 479] on link "Go to Shopify App Store" at bounding box center [718, 470] width 264 height 41
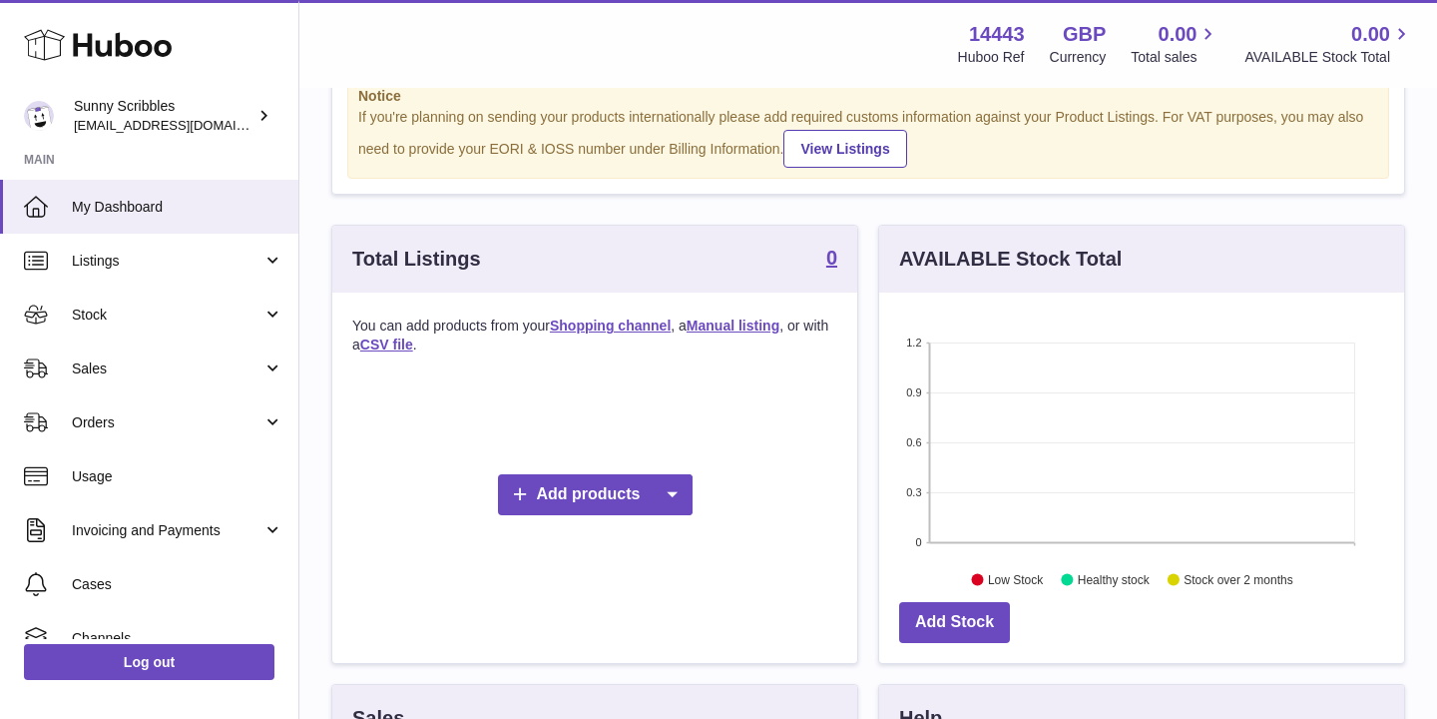
scroll to position [153, 0]
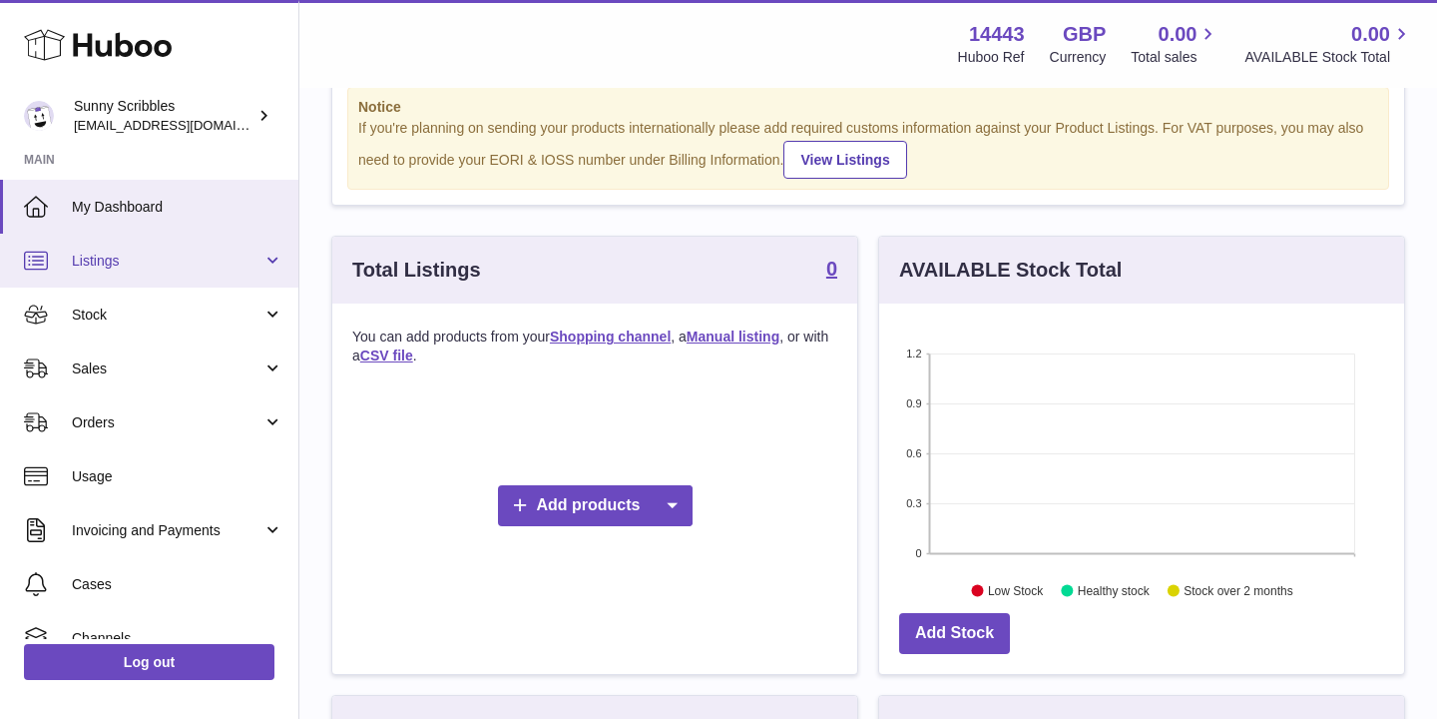
click at [97, 261] on span "Listings" at bounding box center [167, 260] width 191 height 19
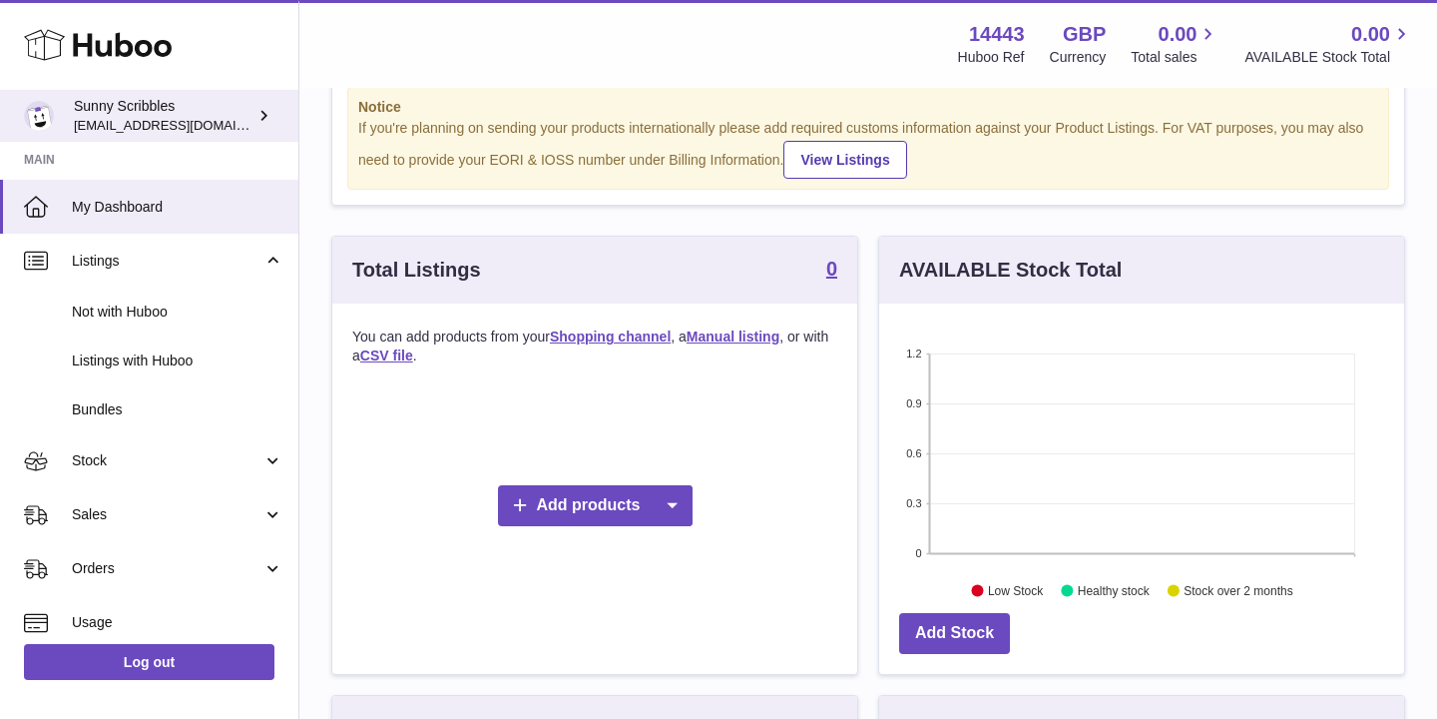
click at [267, 114] on icon at bounding box center [263, 115] width 21 height 21
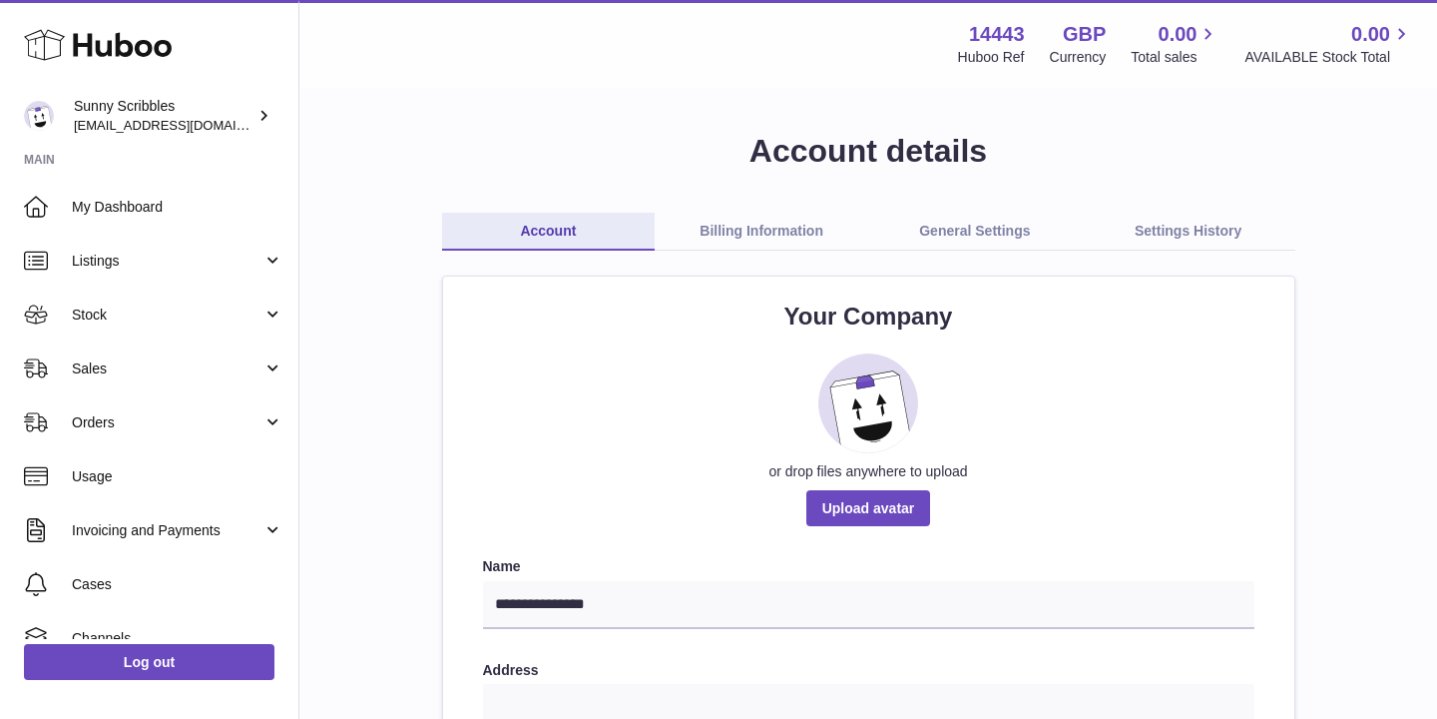
click at [788, 232] on link "Billing Information" at bounding box center [762, 232] width 214 height 38
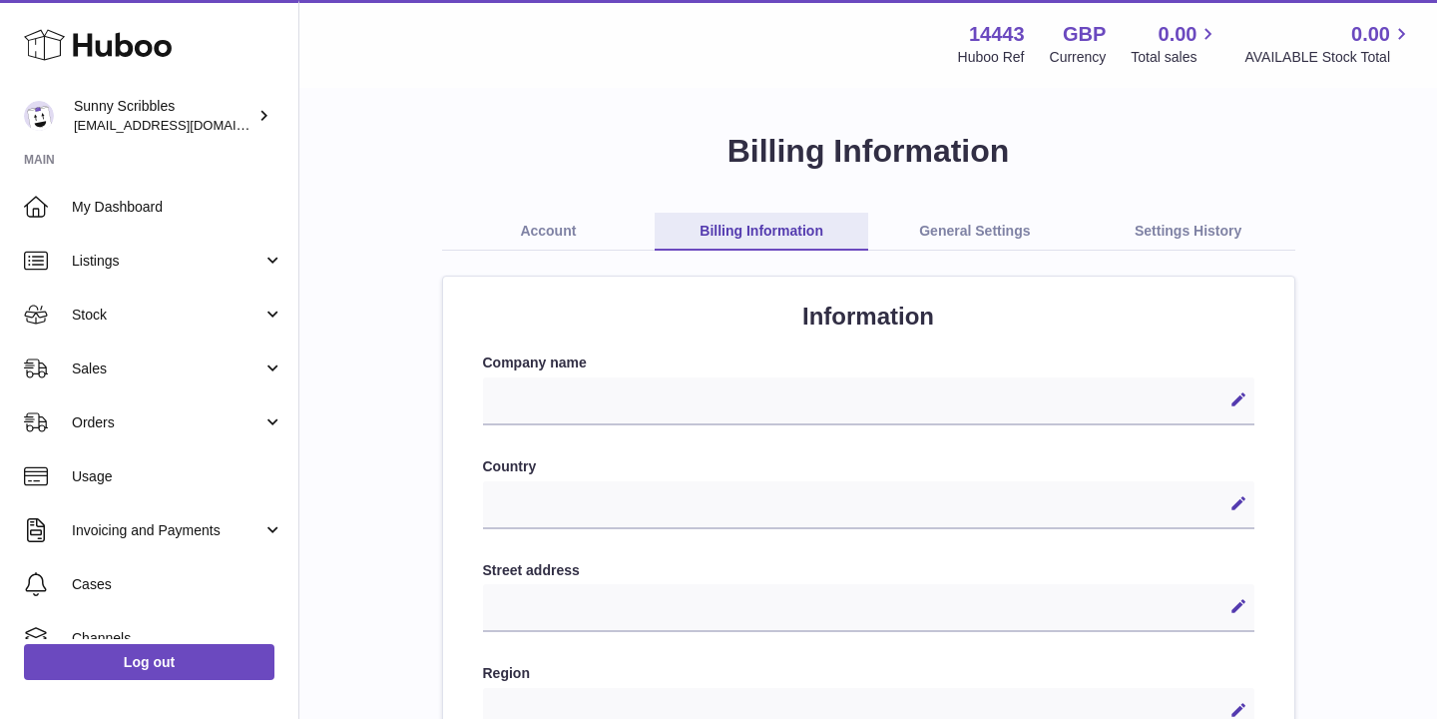
select select
click at [580, 232] on link "Account" at bounding box center [549, 232] width 214 height 38
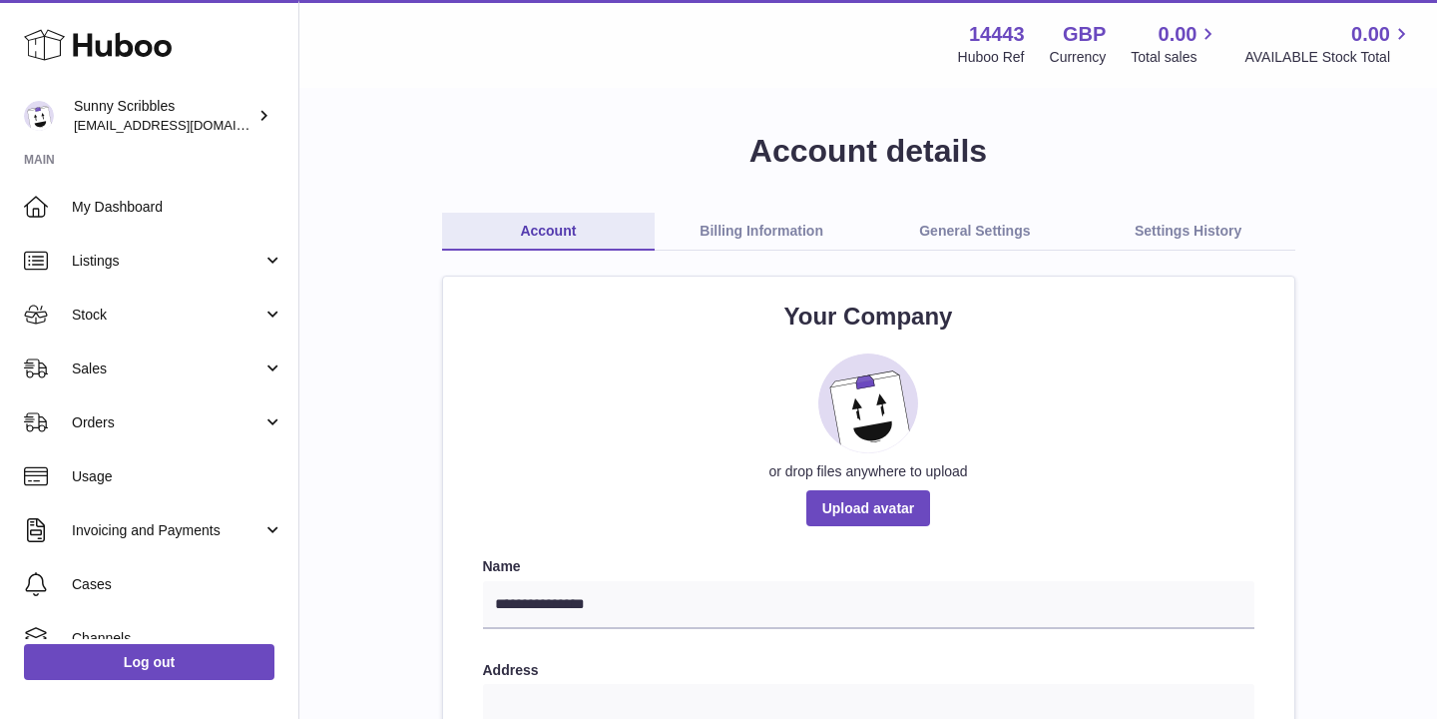
click at [994, 233] on link "General Settings" at bounding box center [975, 232] width 214 height 38
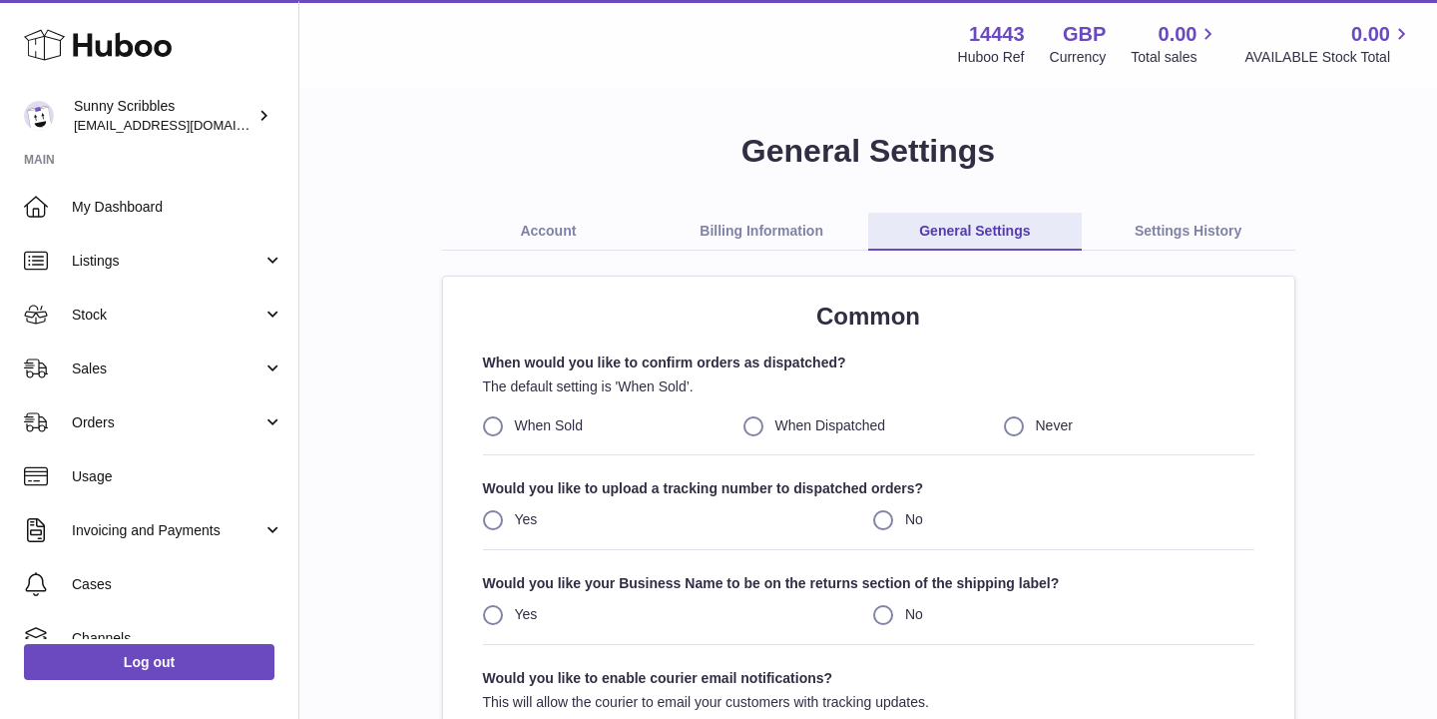
scroll to position [321, 0]
